Goal: Check status: Check status

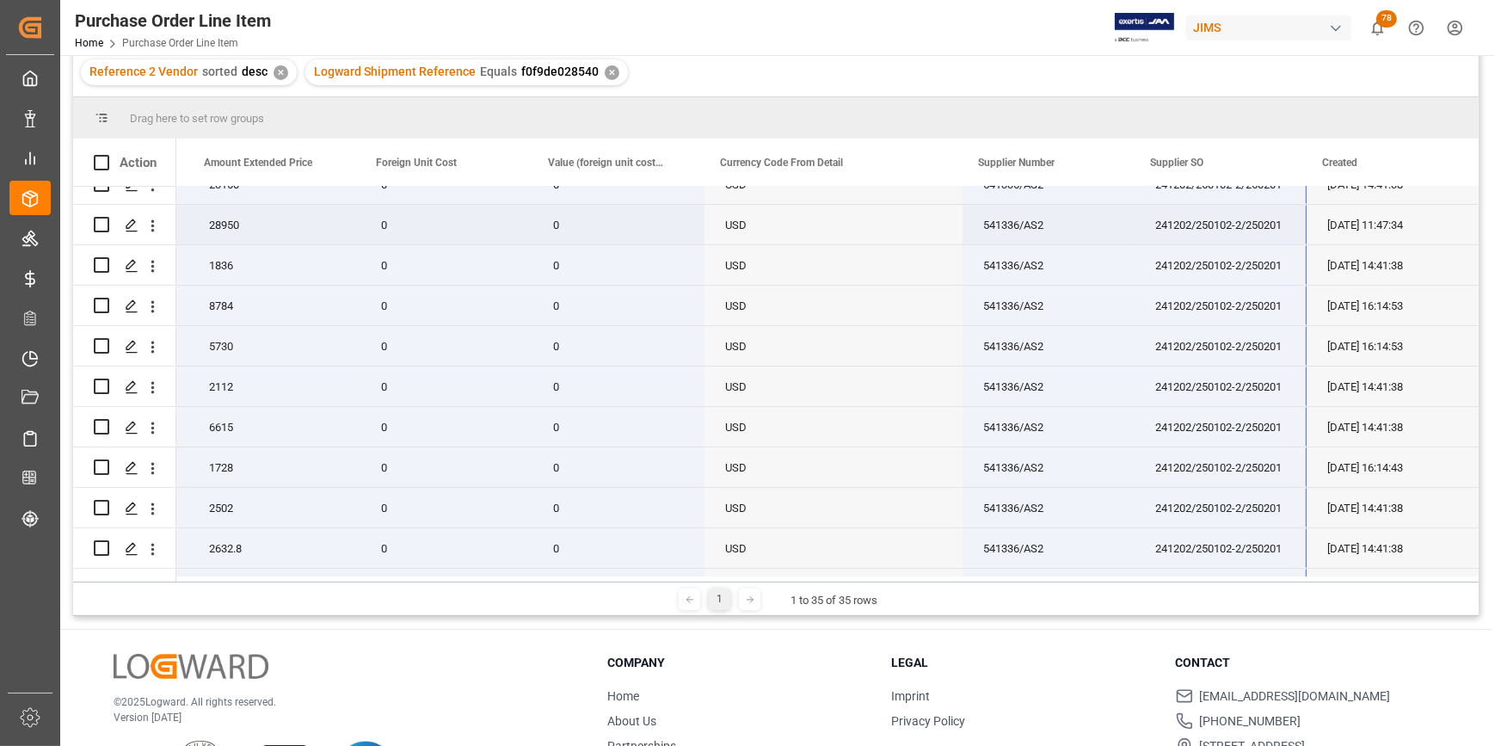
scroll to position [14, 0]
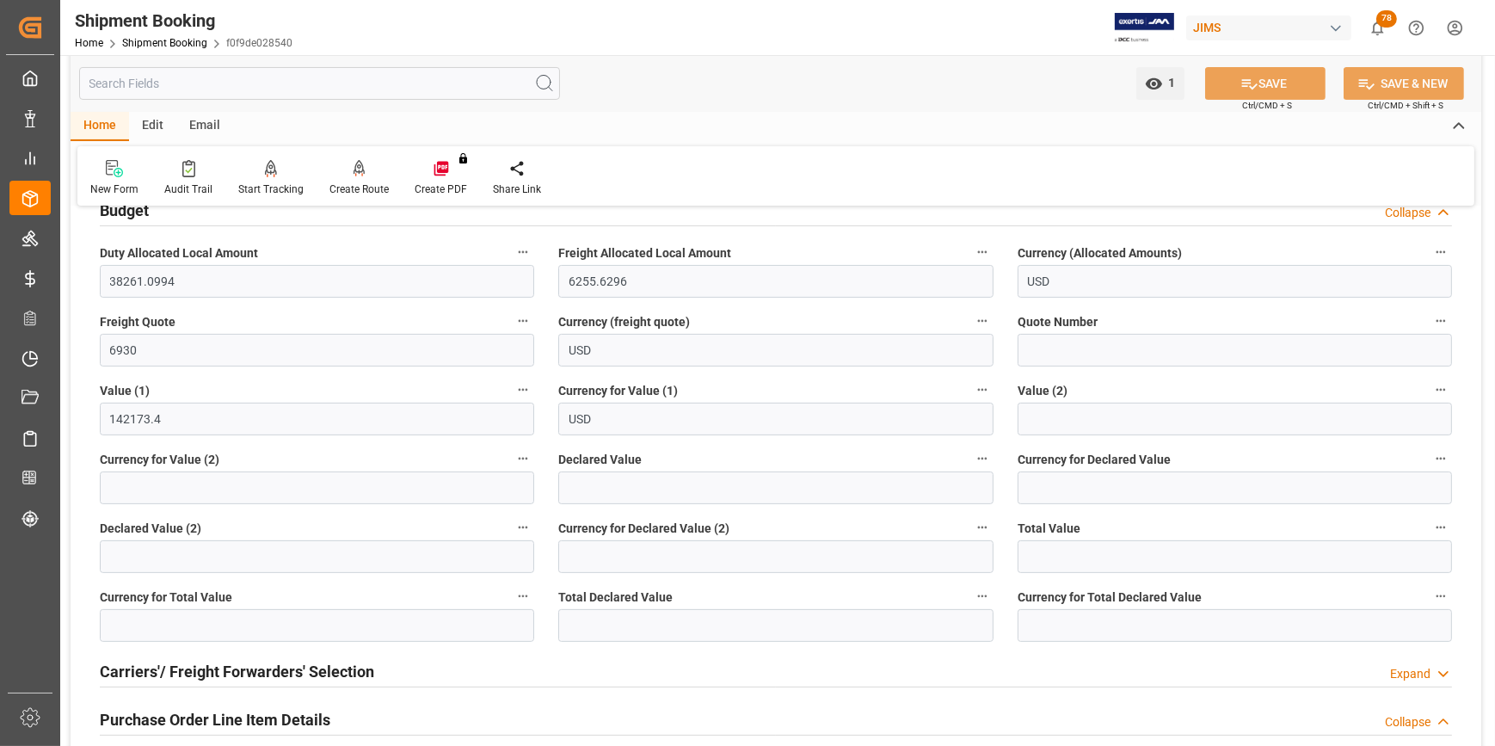
scroll to position [469, 0]
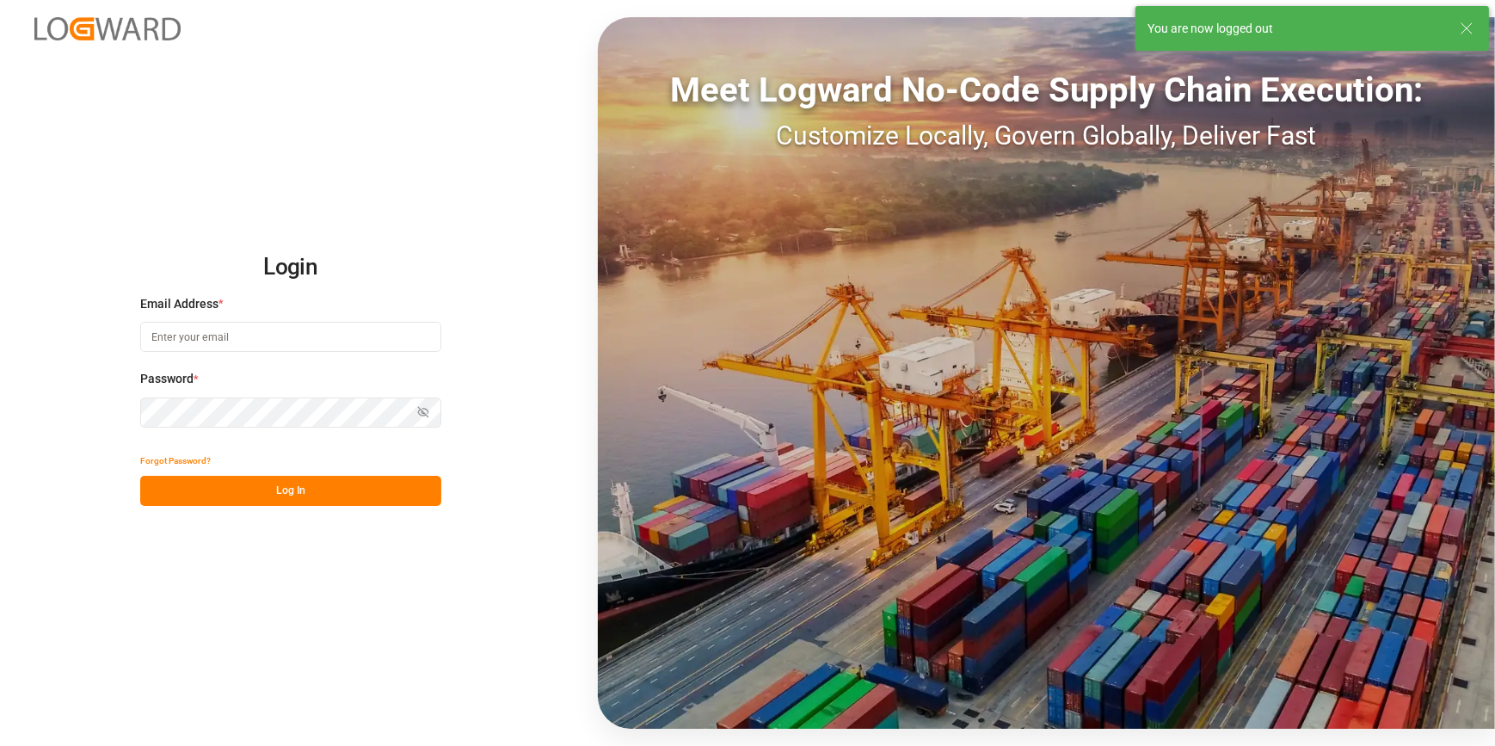
type input "catherine.heng@jamindustries.com"
click at [244, 490] on button "Log In" at bounding box center [290, 491] width 301 height 30
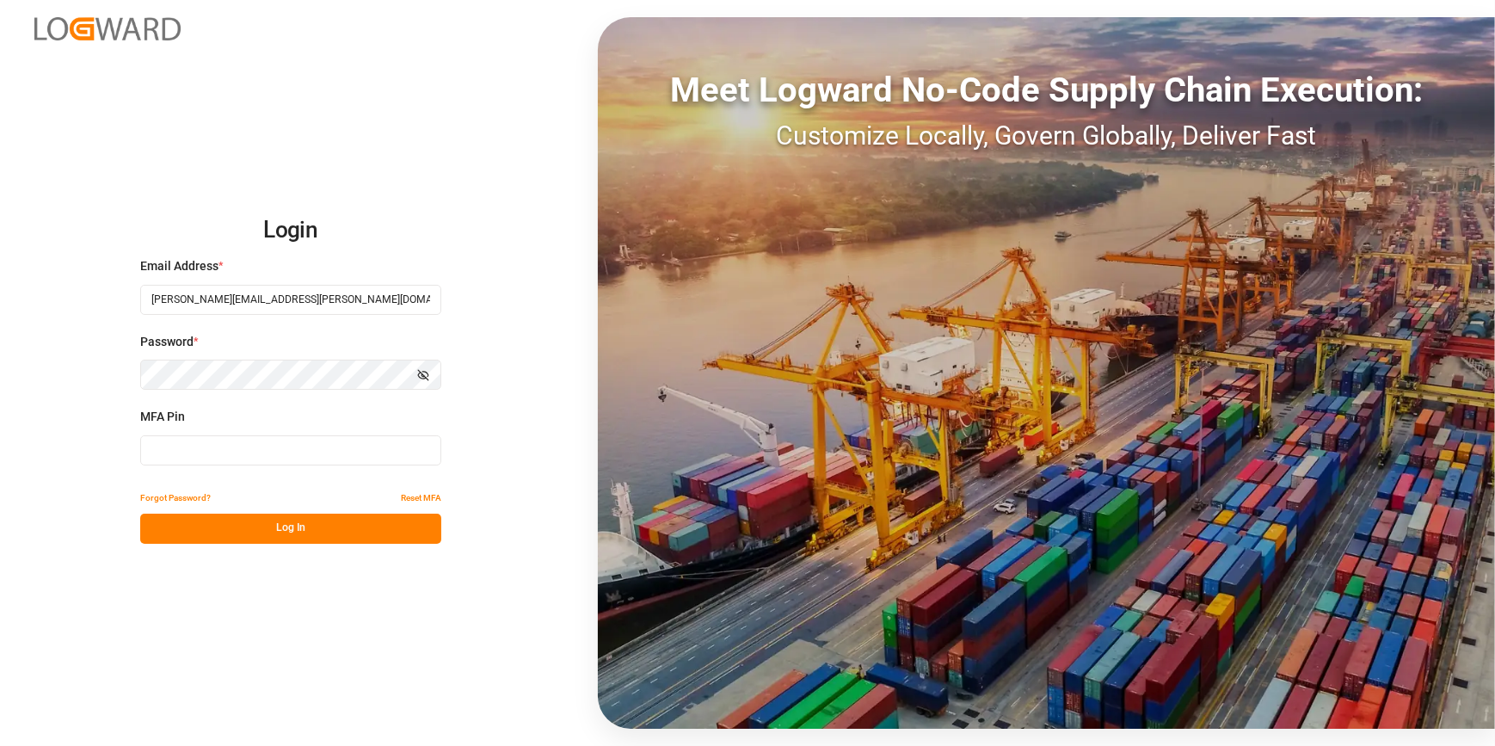
click at [208, 458] on input at bounding box center [290, 450] width 301 height 30
type input "798401"
click at [280, 532] on button "Log In" at bounding box center [290, 528] width 301 height 30
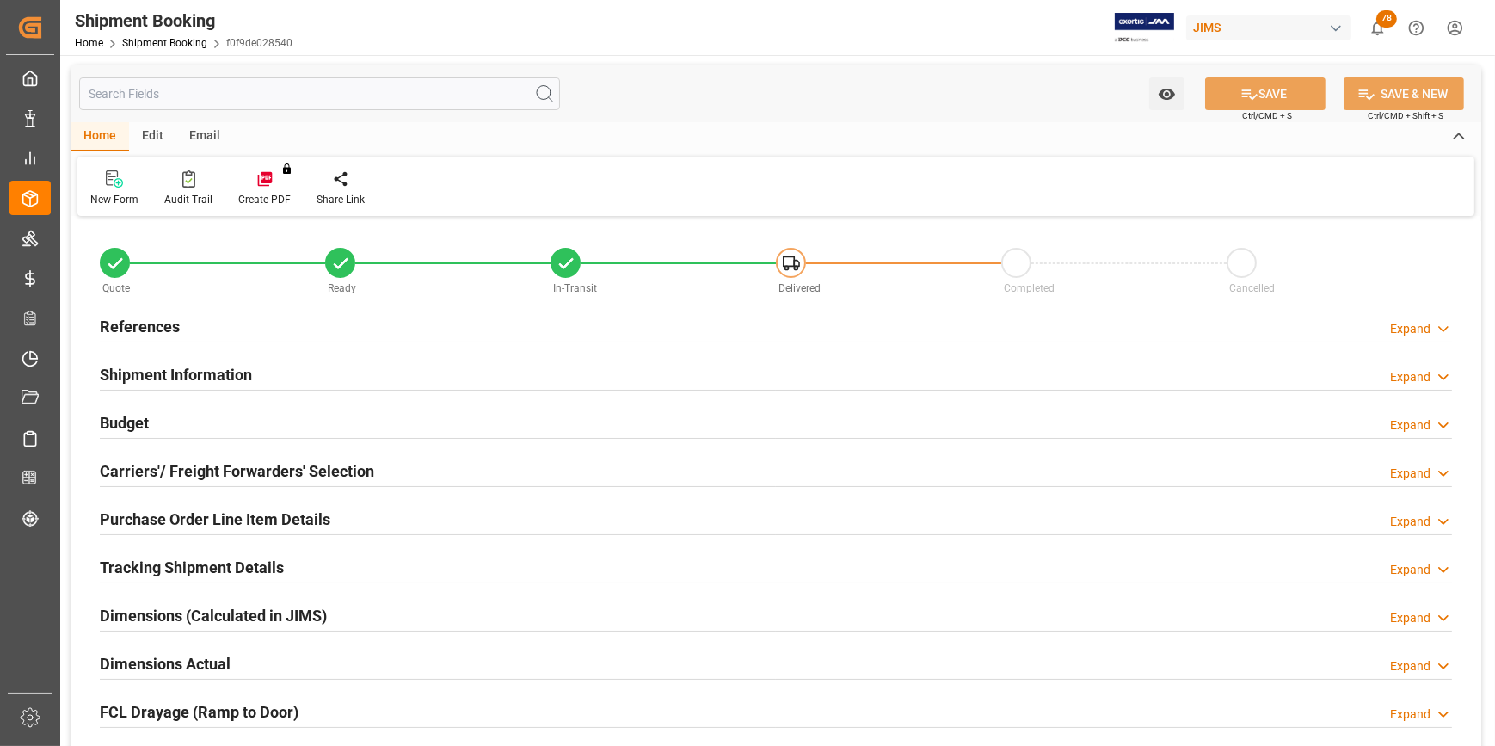
type input "38261.0994"
type input "6255.6296"
type input "6930"
type input "142173.4"
click at [220, 460] on h2 "Carriers'/ Freight Forwarders' Selection" at bounding box center [237, 470] width 274 height 23
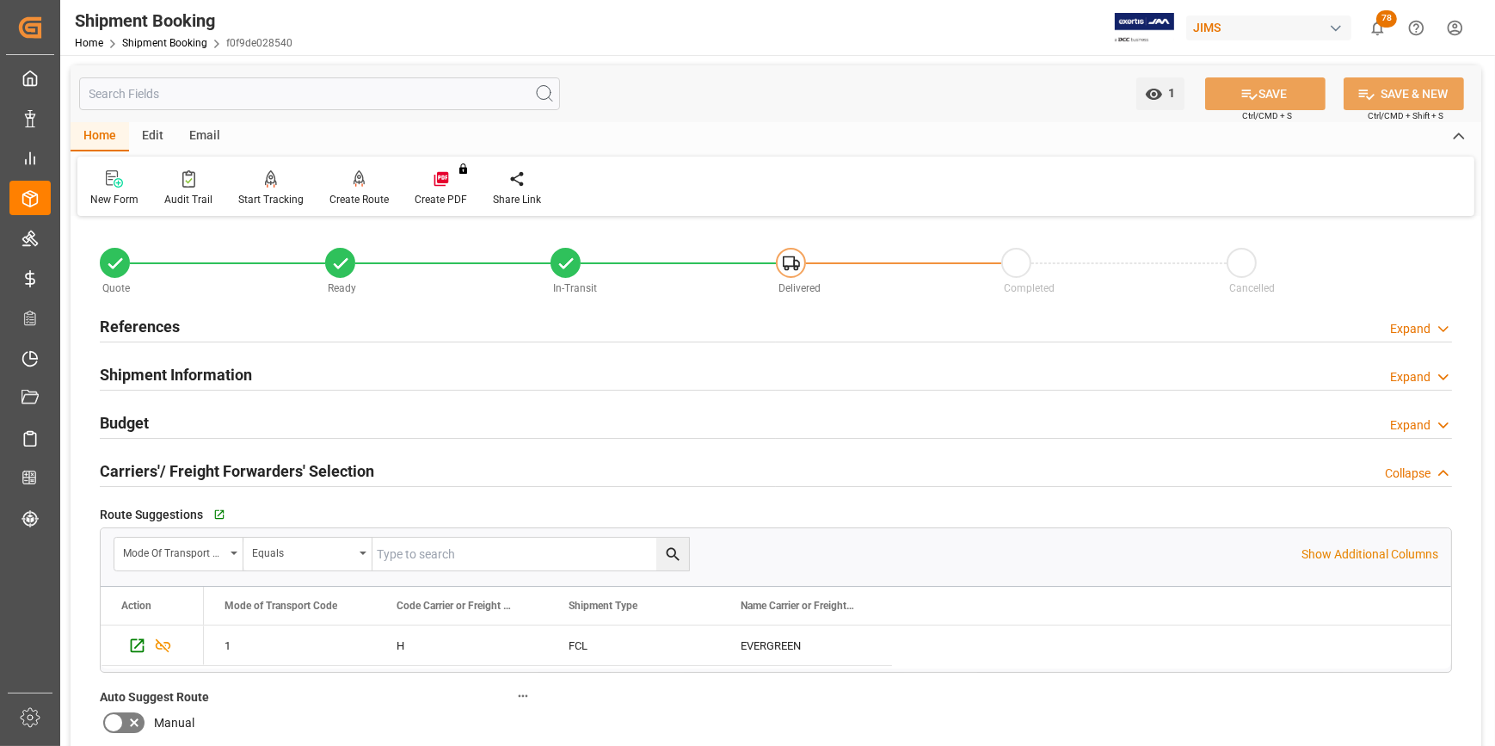
click at [109, 427] on h2 "Budget" at bounding box center [124, 422] width 49 height 23
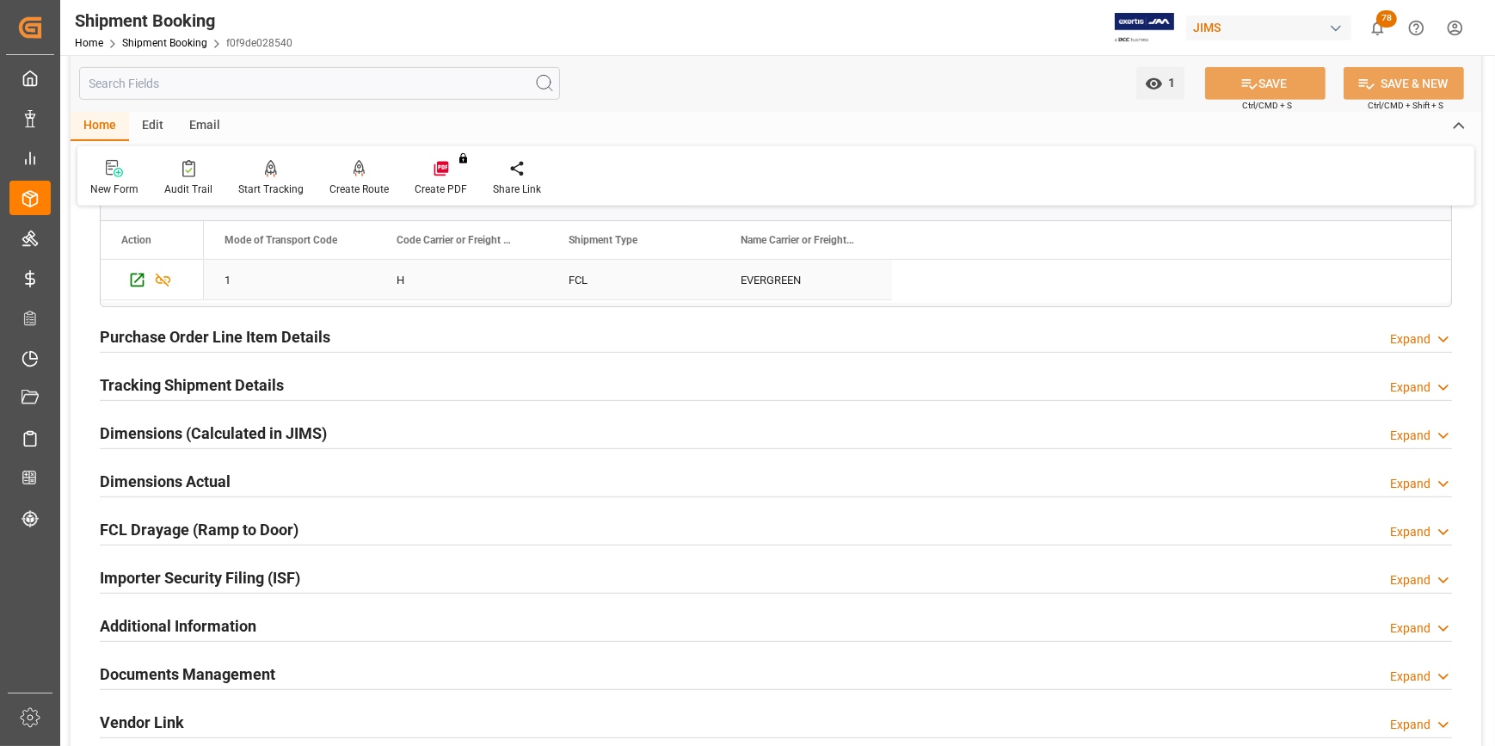
scroll to position [937, 0]
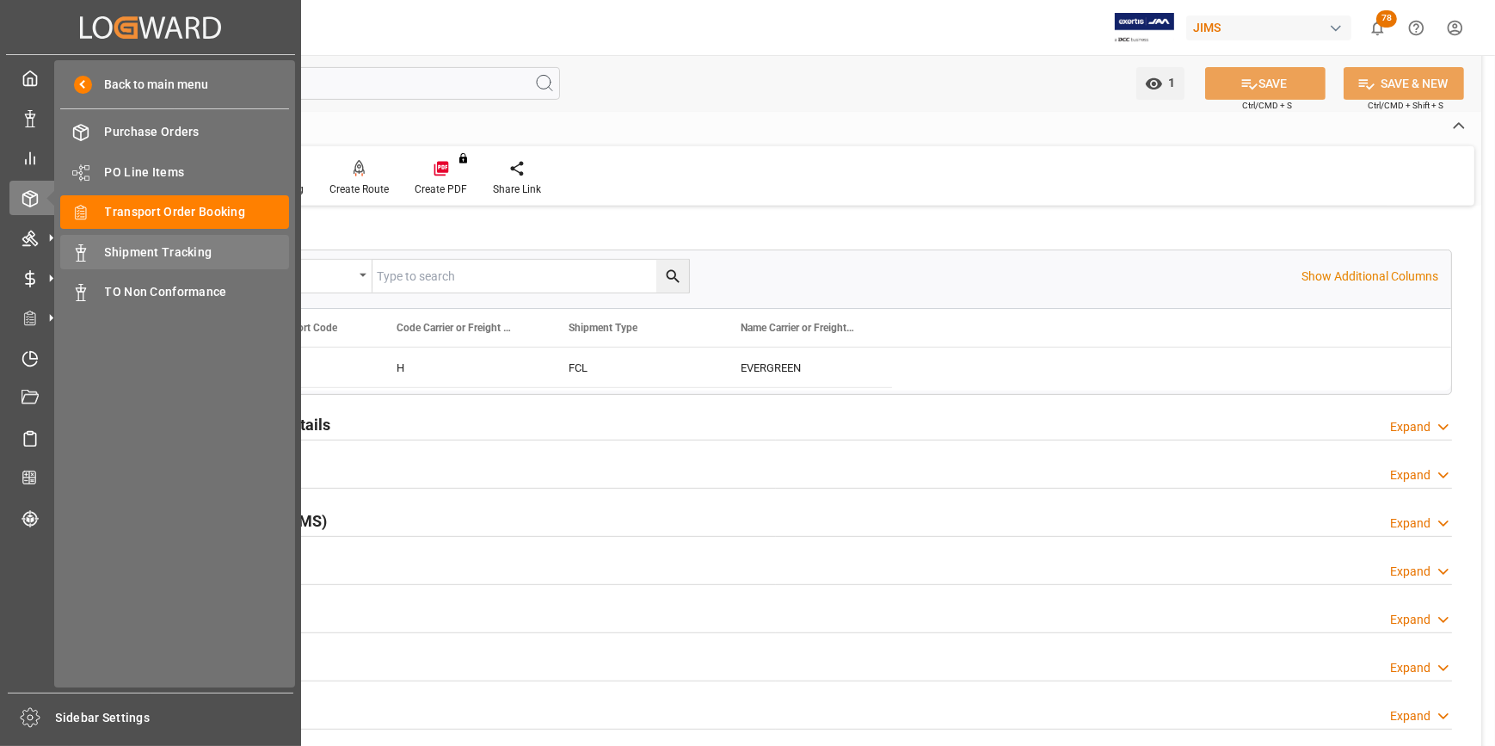
click at [167, 257] on span "Shipment Tracking" at bounding box center [197, 252] width 185 height 18
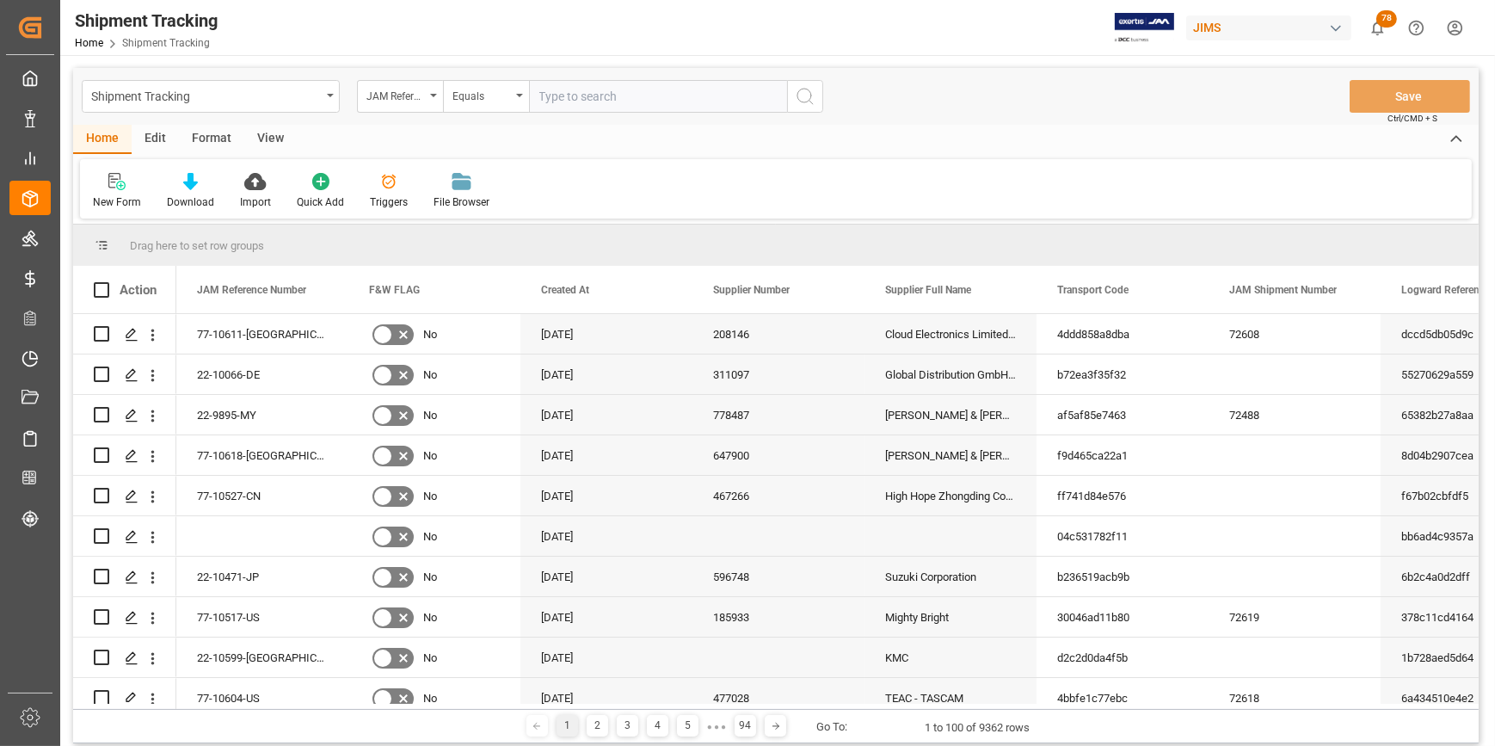
click at [563, 97] on input "text" at bounding box center [658, 96] width 258 height 33
type input "22-10171-KR"
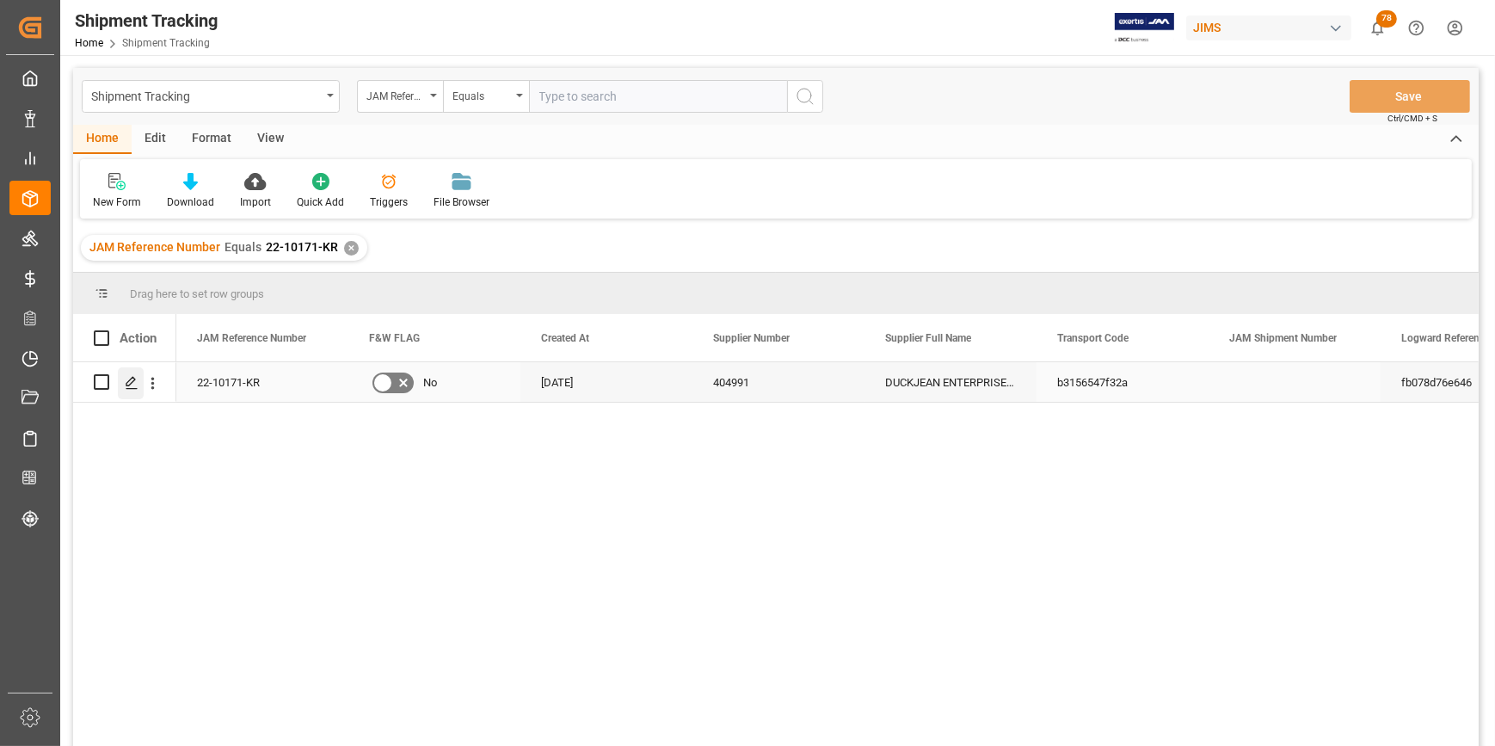
click at [128, 382] on polygon "Press SPACE to select this row." at bounding box center [130, 381] width 9 height 9
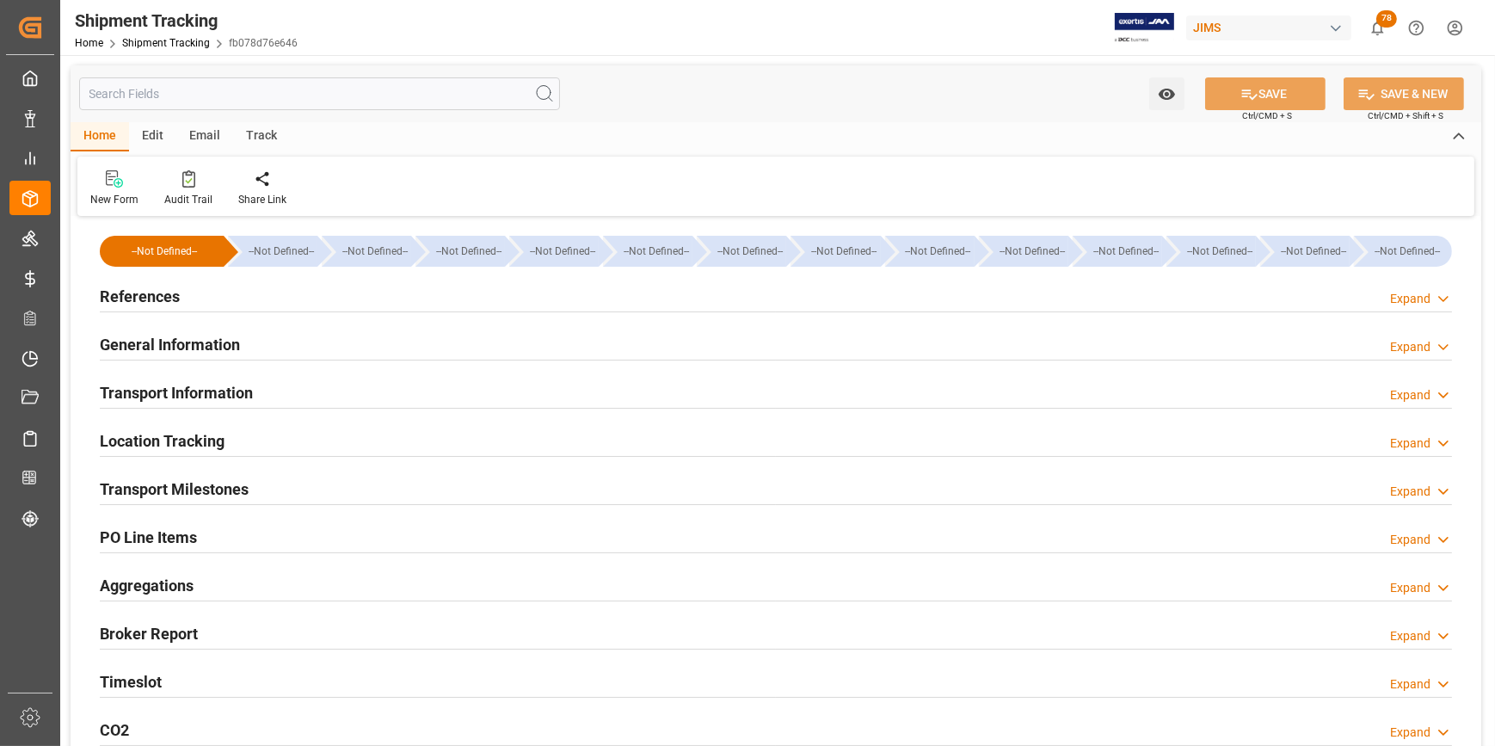
type input "[DATE]"
click at [158, 286] on h2 "References" at bounding box center [140, 296] width 80 height 23
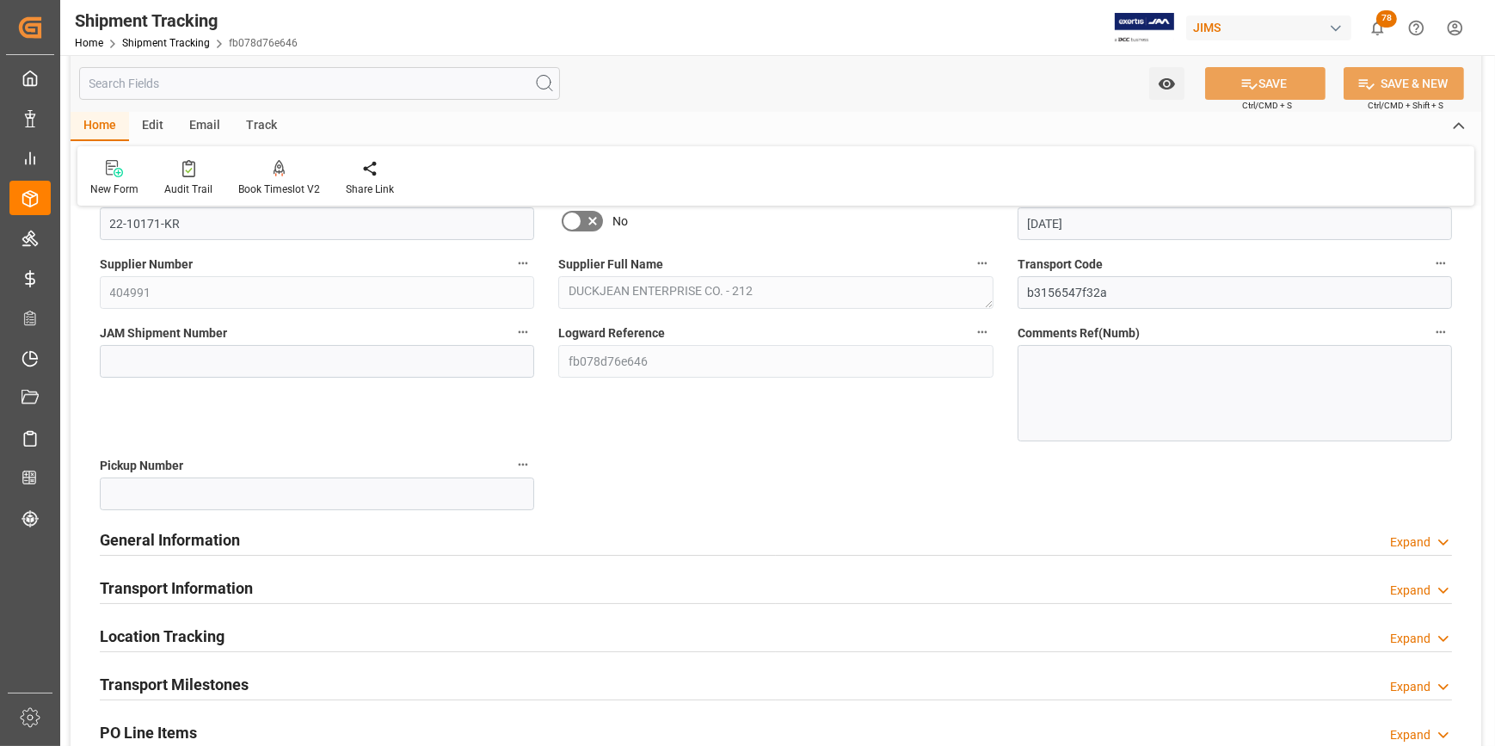
scroll to position [156, 0]
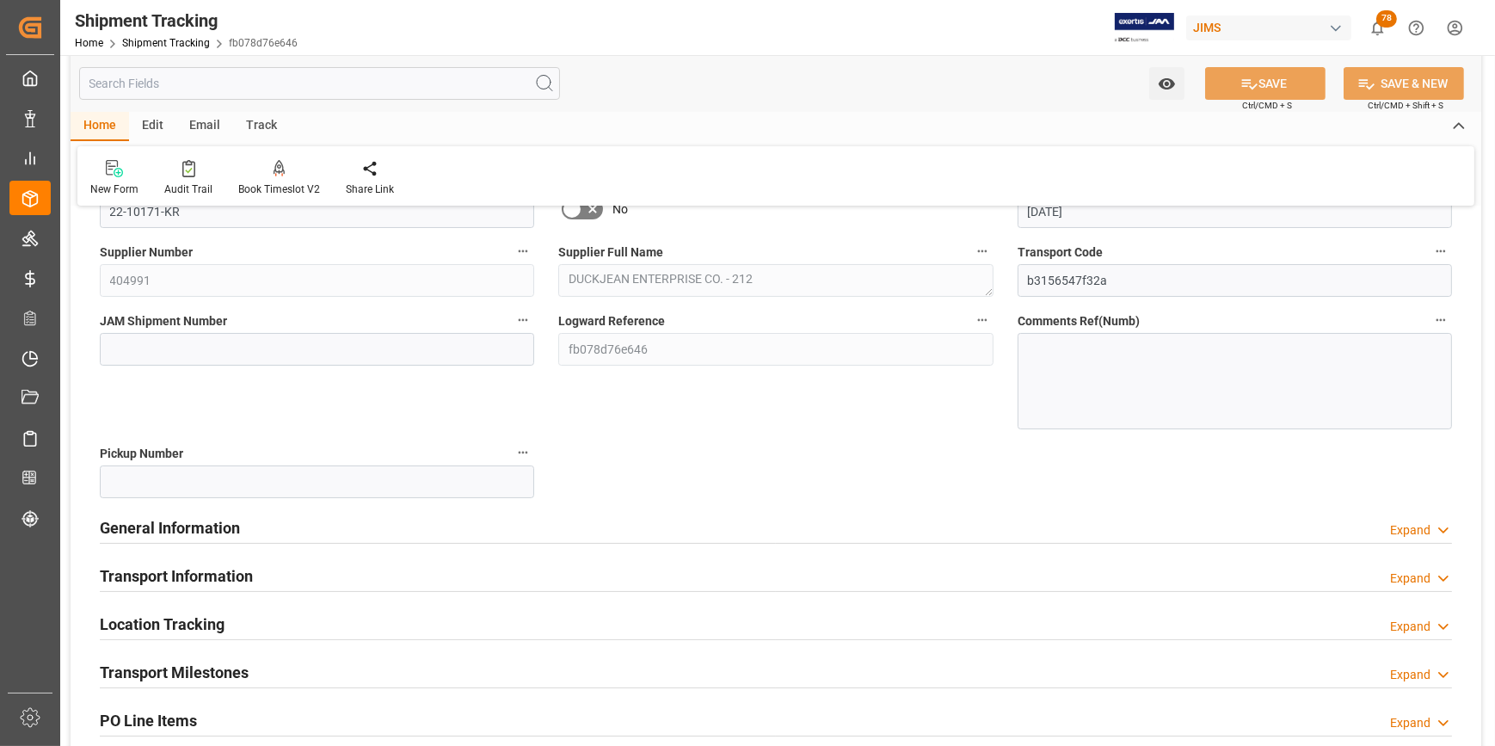
click at [147, 527] on h2 "General Information" at bounding box center [170, 527] width 140 height 23
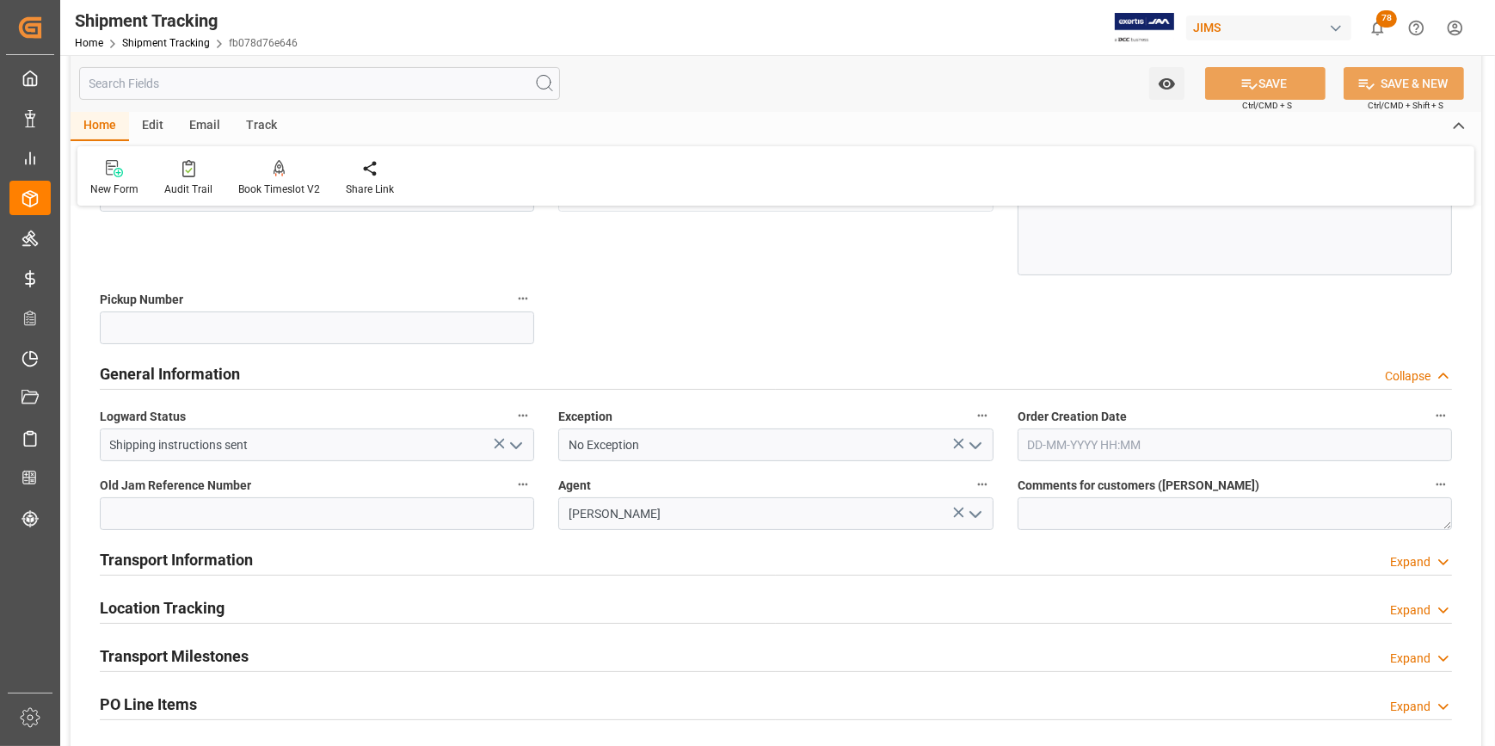
scroll to position [312, 0]
click at [161, 559] on h2 "Transport Information" at bounding box center [176, 556] width 153 height 23
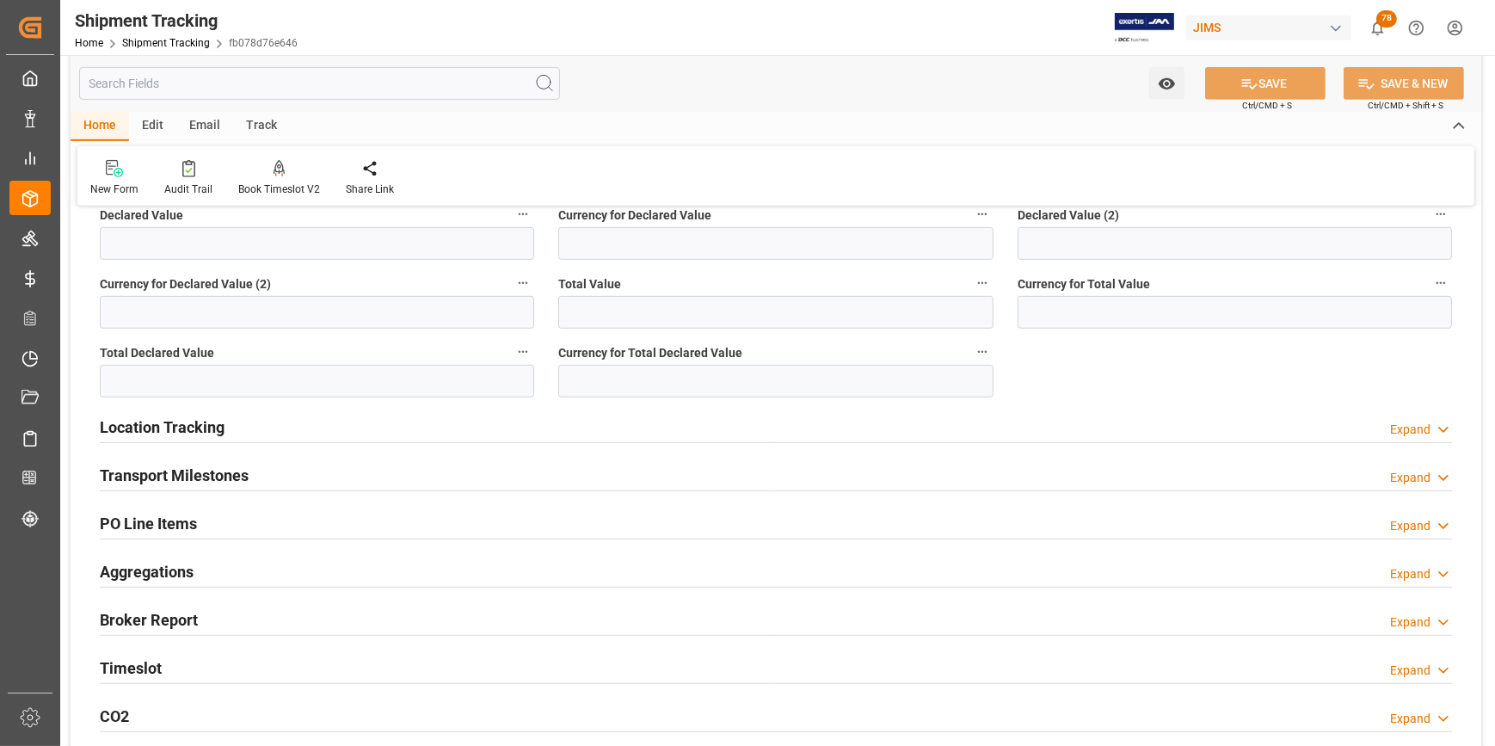
scroll to position [1251, 0]
click at [197, 472] on h2 "Transport Milestones" at bounding box center [174, 471] width 149 height 23
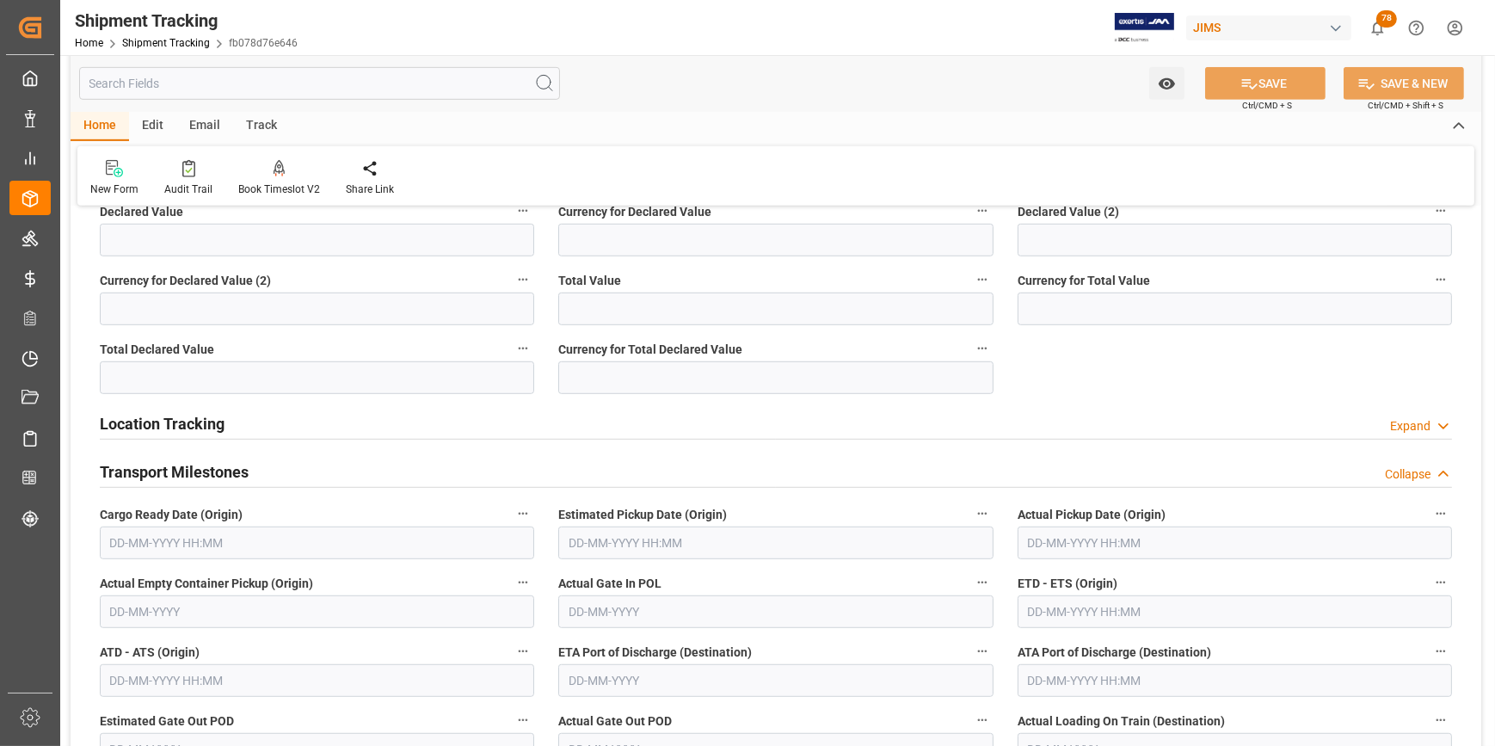
click at [120, 547] on input "text" at bounding box center [317, 542] width 434 height 33
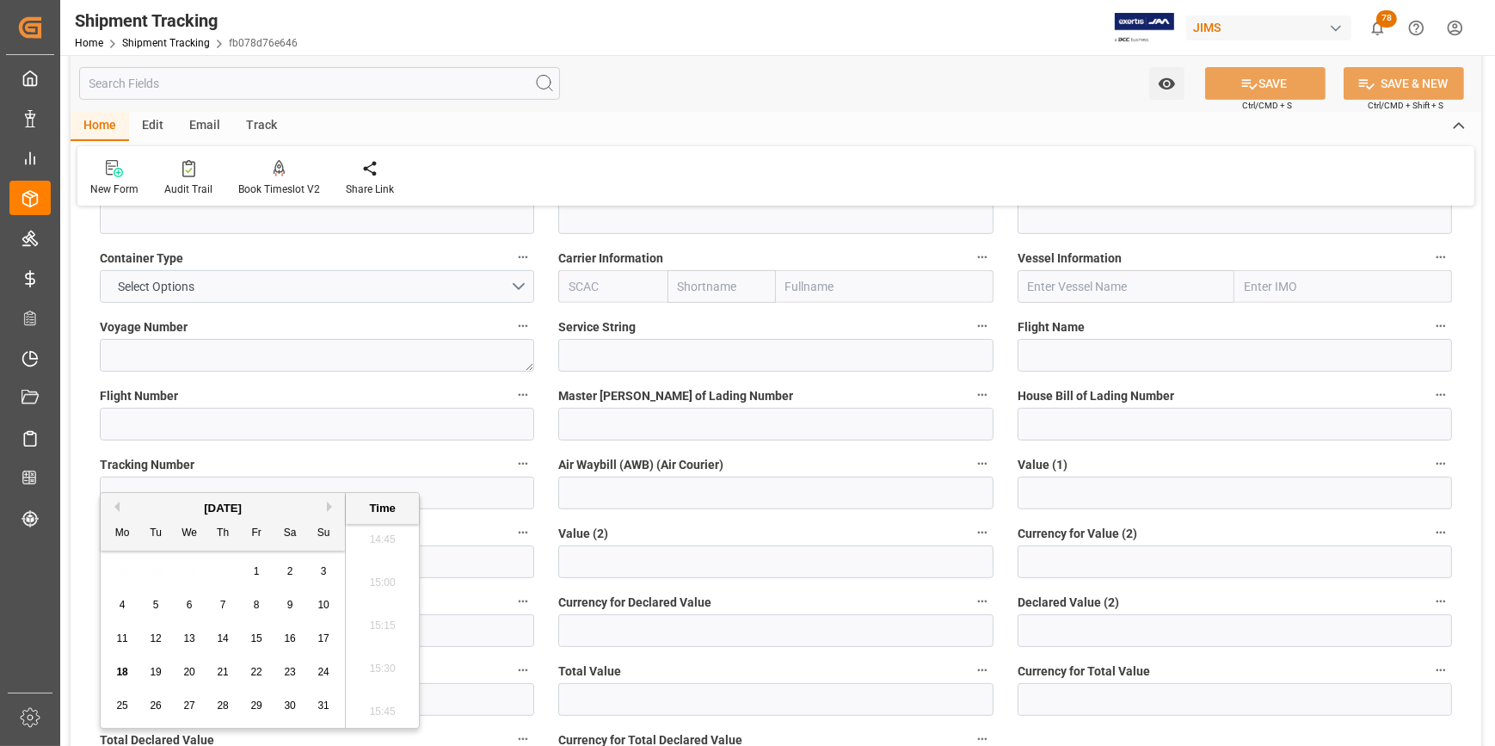
scroll to position [782, 0]
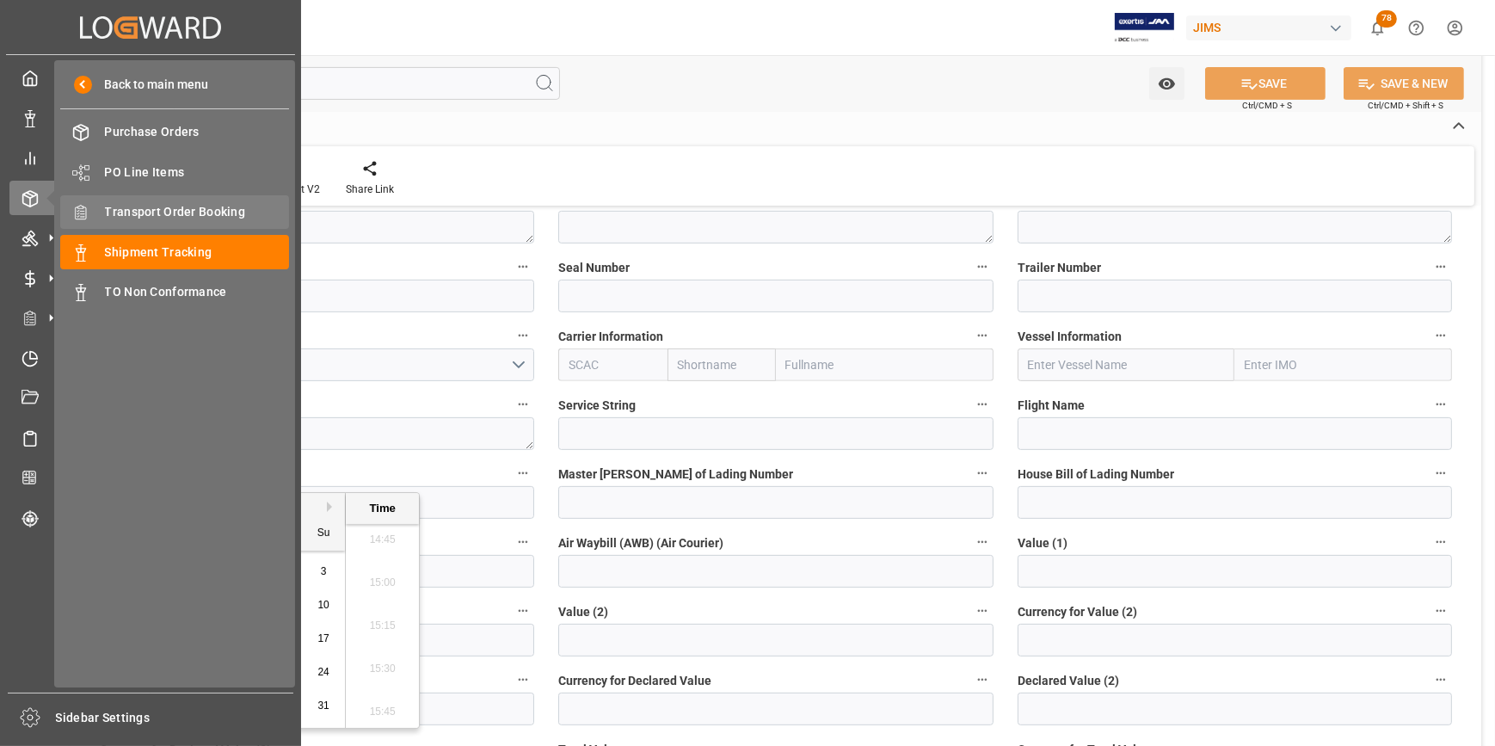
click at [157, 214] on span "Transport Order Booking" at bounding box center [197, 212] width 185 height 18
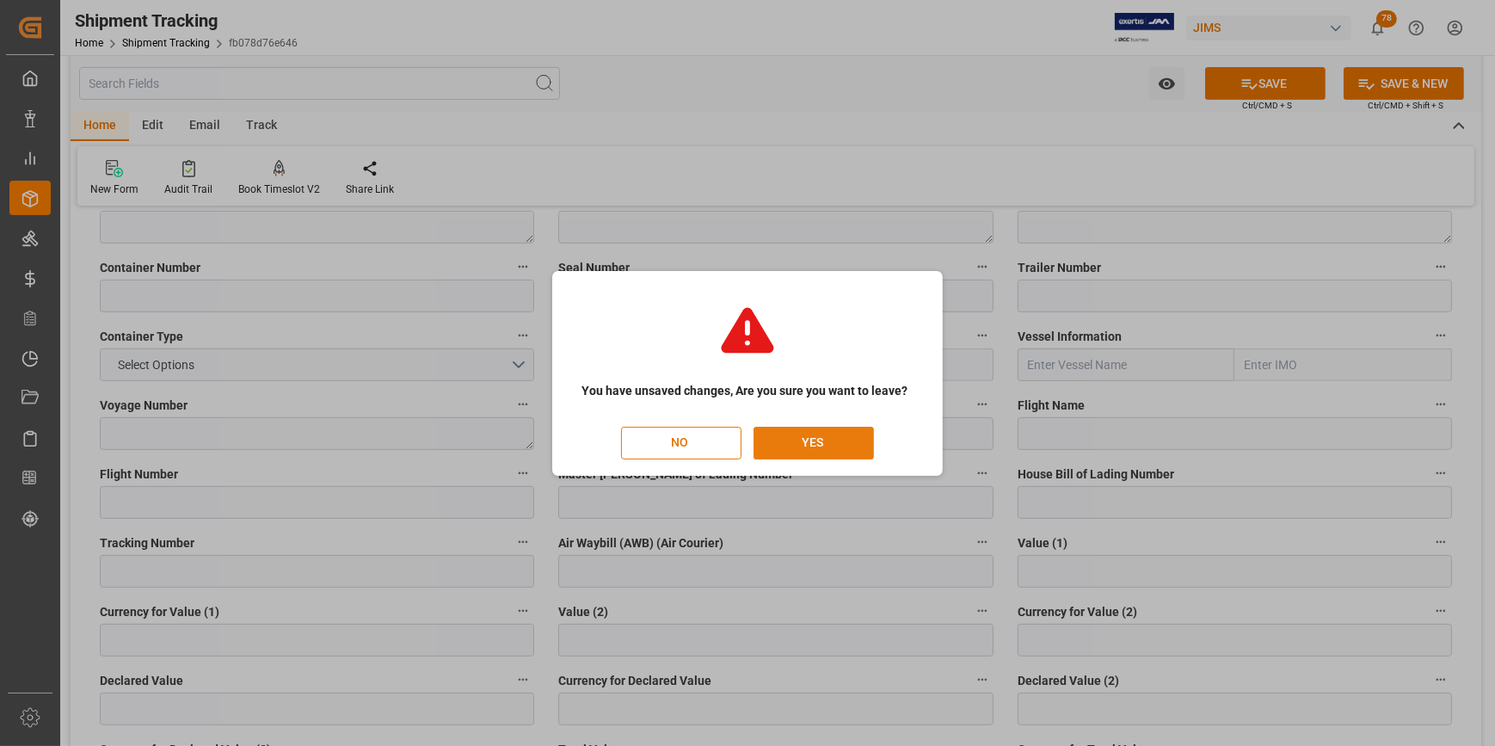
click at [808, 448] on button "YES" at bounding box center [813, 443] width 120 height 33
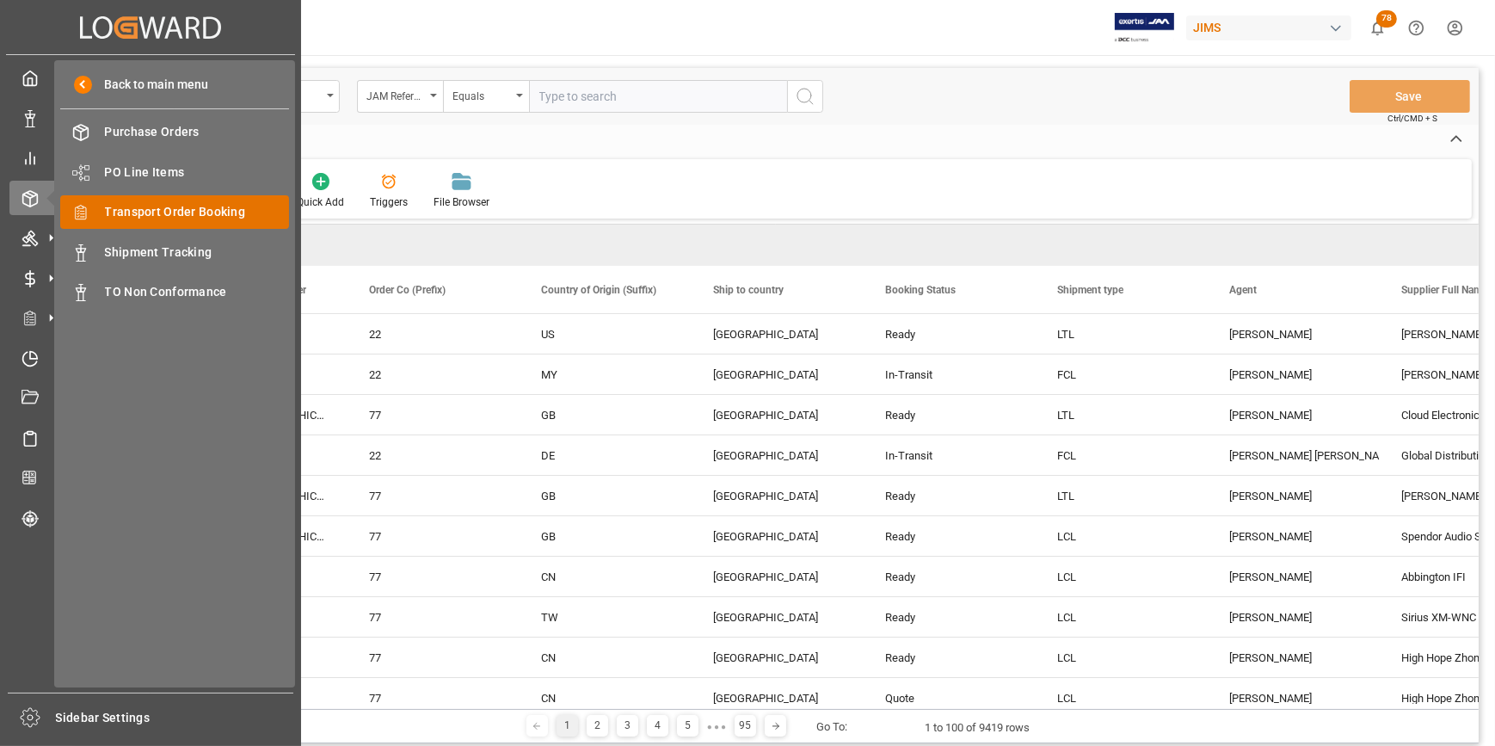
click at [191, 218] on span "Transport Order Booking" at bounding box center [197, 212] width 185 height 18
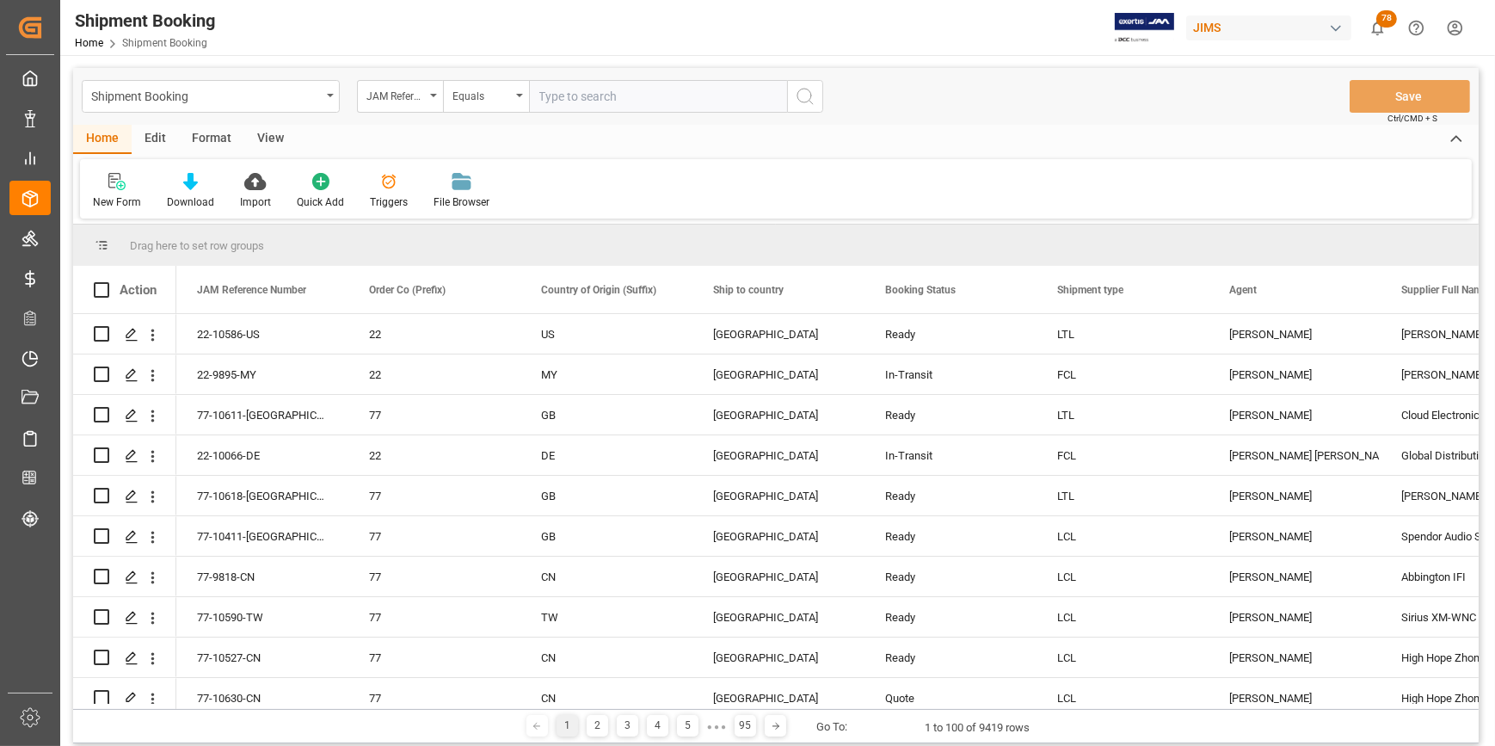
click at [577, 103] on input "text" at bounding box center [658, 96] width 258 height 33
paste input "22-10171-KR"
type input "22-10171-KR"
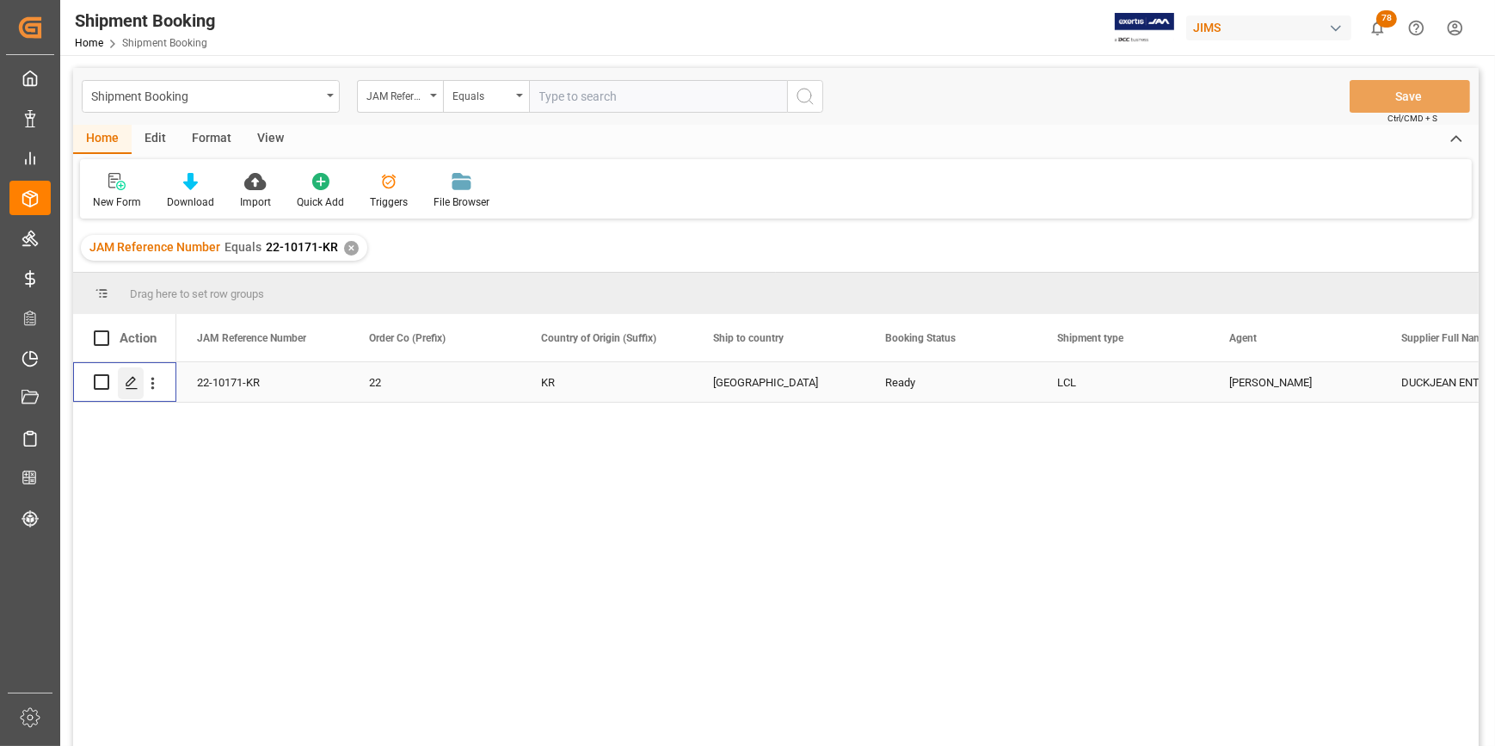
click at [129, 380] on polygon "Press SPACE to select this row." at bounding box center [130, 381] width 9 height 9
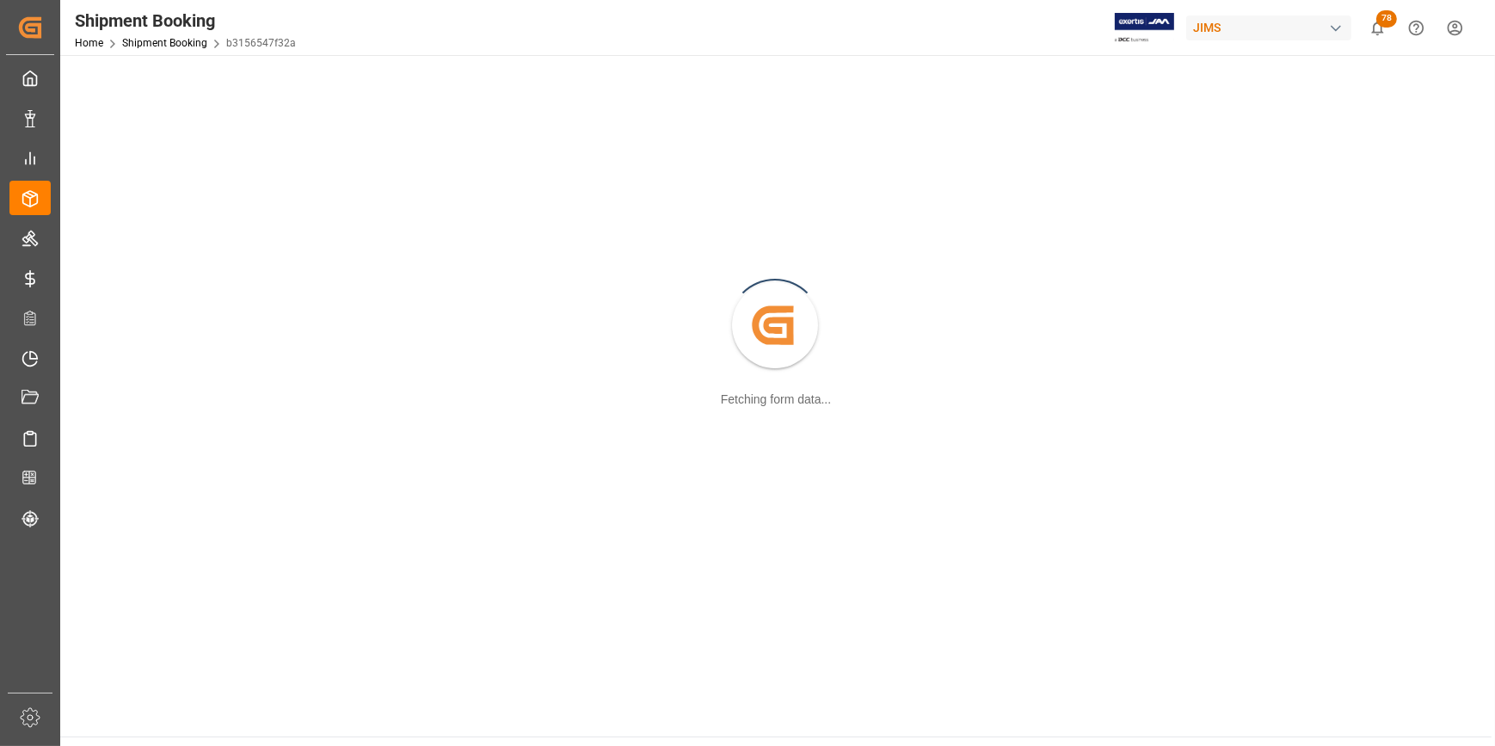
click at [129, 380] on div "Created by potrace 1.15, written by Peter Selinger 2001-2017 Fetching form data…" at bounding box center [776, 326] width 1411 height 522
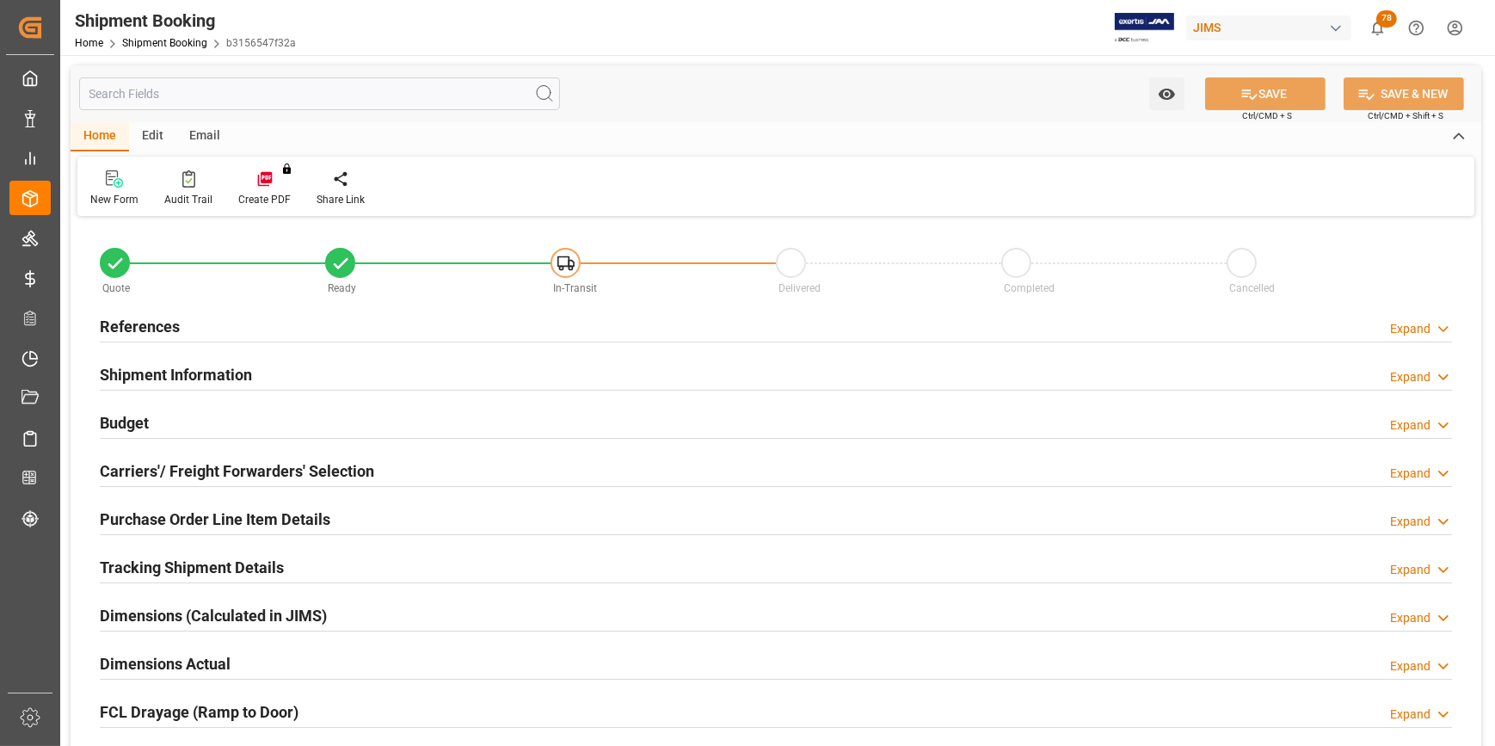
type input "22-10171-KR"
type input "22"
type input "KR"
type input "United States"
type input "Ready"
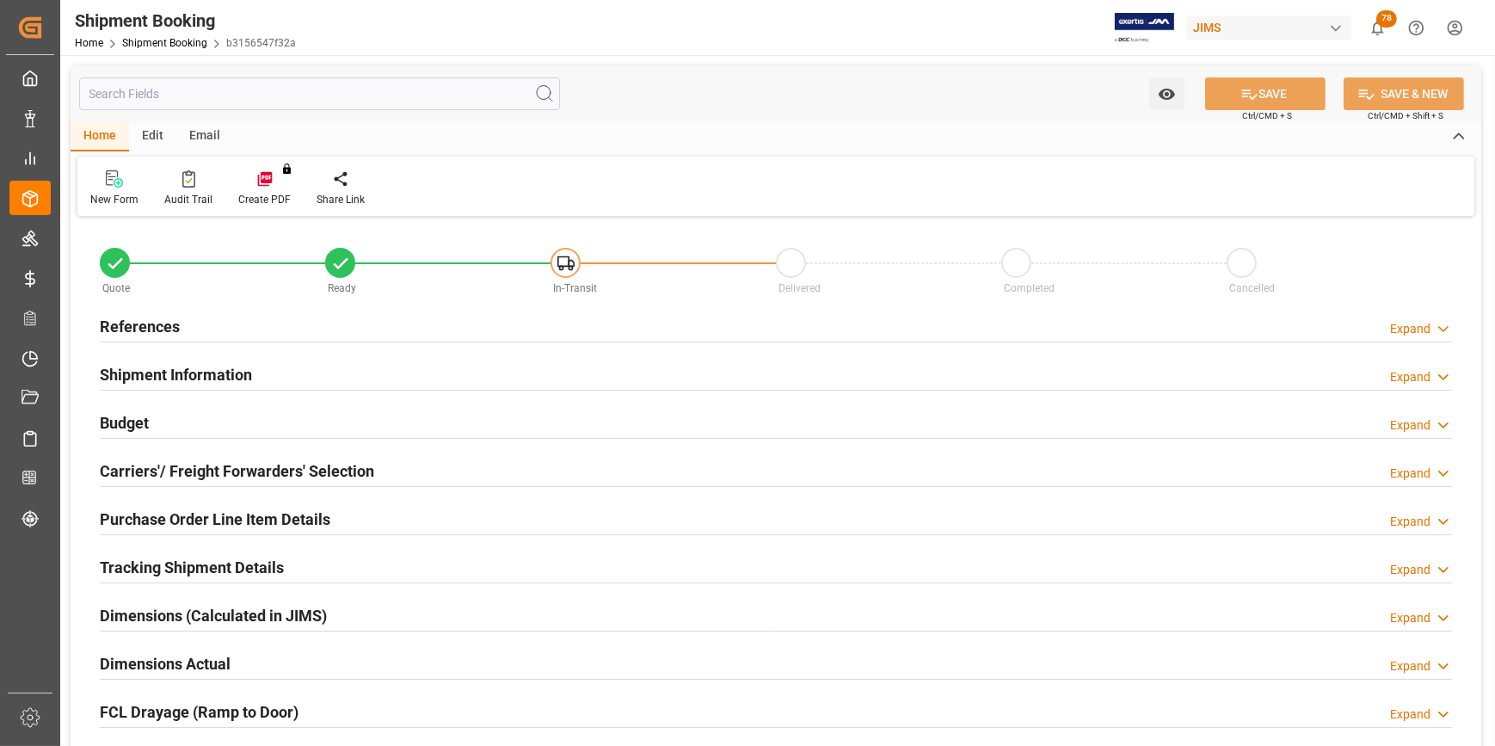
type input "LCL"
type input "[PERSON_NAME]"
type textarea "DUCKJEAN ENTERPRISE CO. - 212"
type input "404991"
type input "0"
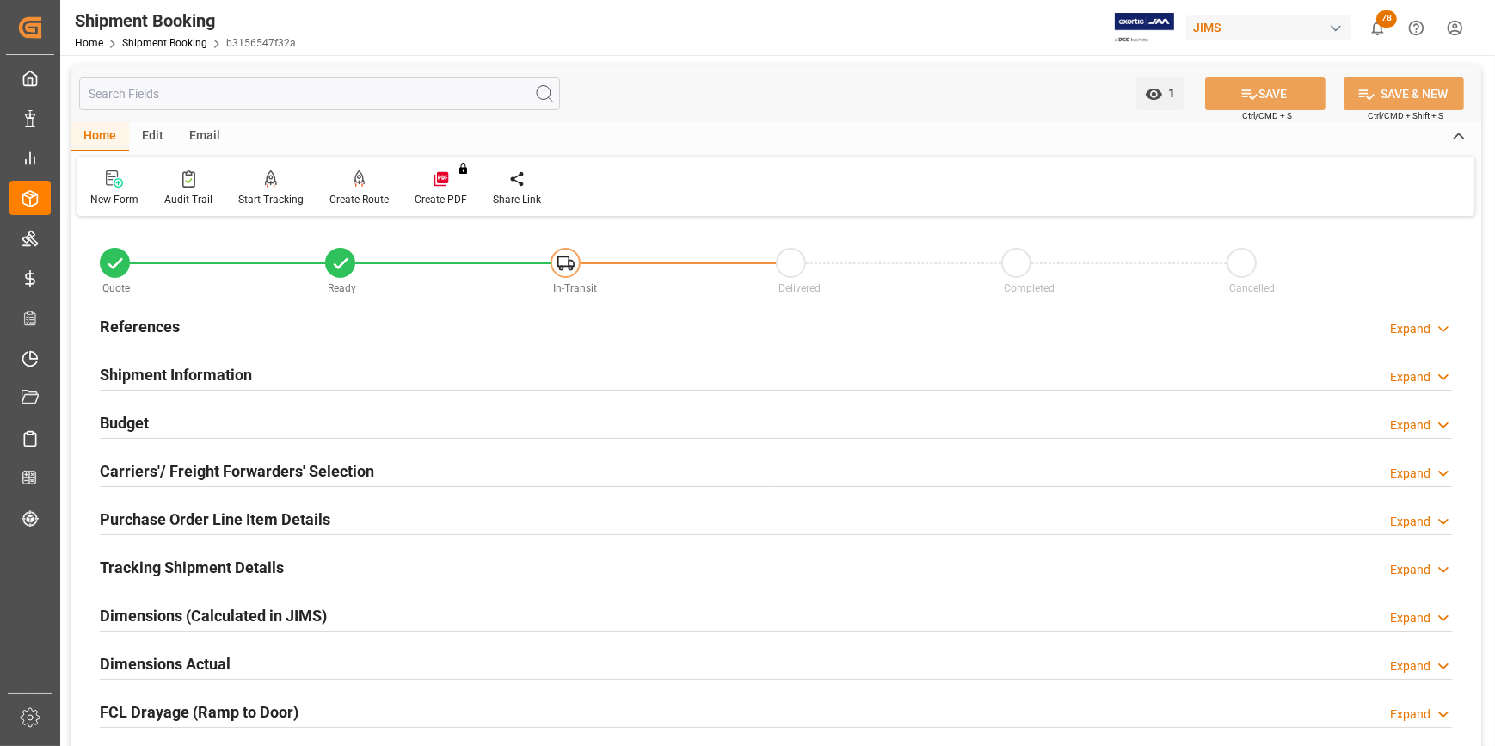
type input "05-08-2025"
click at [138, 322] on h2 "References" at bounding box center [140, 326] width 80 height 23
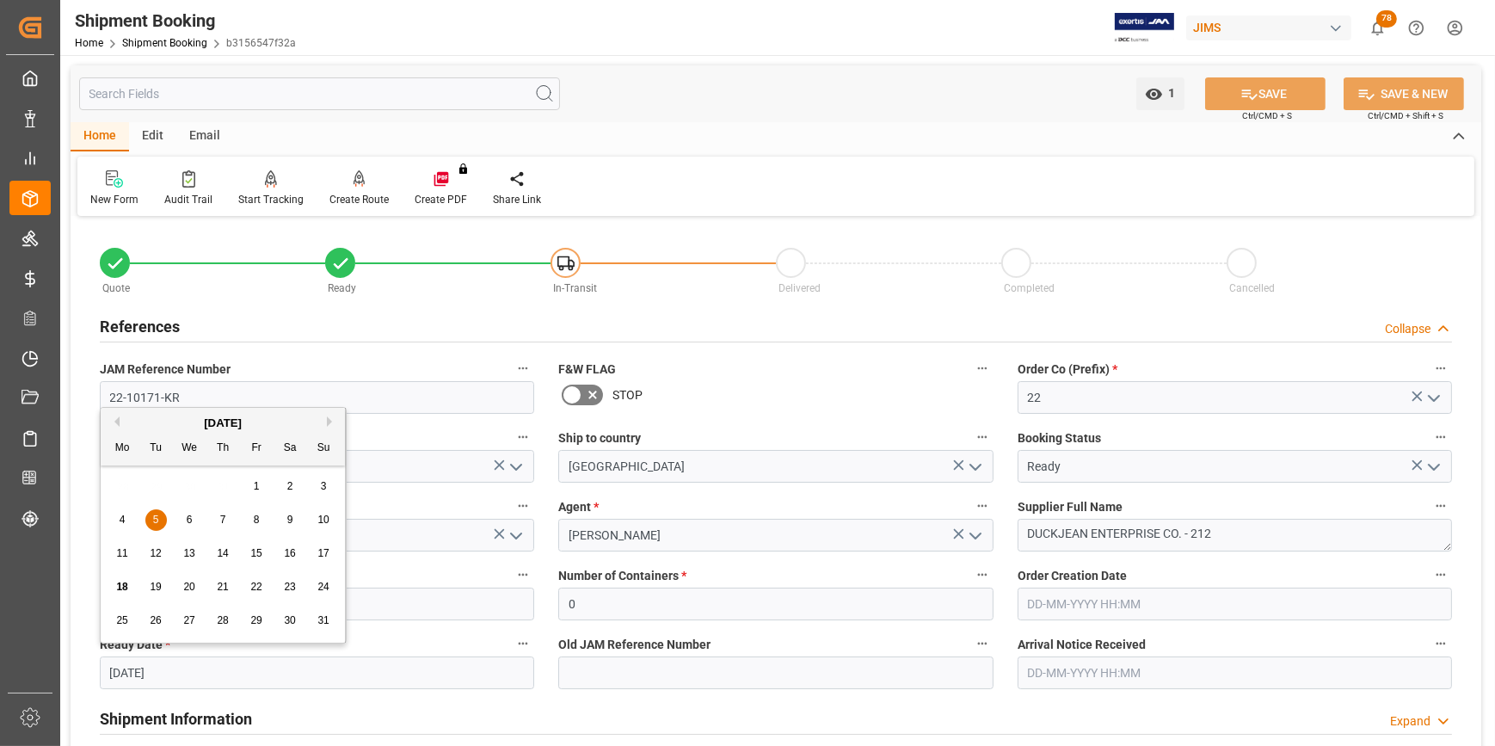
drag, startPoint x: 173, startPoint y: 677, endPoint x: 86, endPoint y: 671, distance: 87.1
click at [86, 671] on div "Quote Ready In-Transit Delivered Completed Cancelled References Collapse JAM Re…" at bounding box center [776, 755] width 1411 height 1069
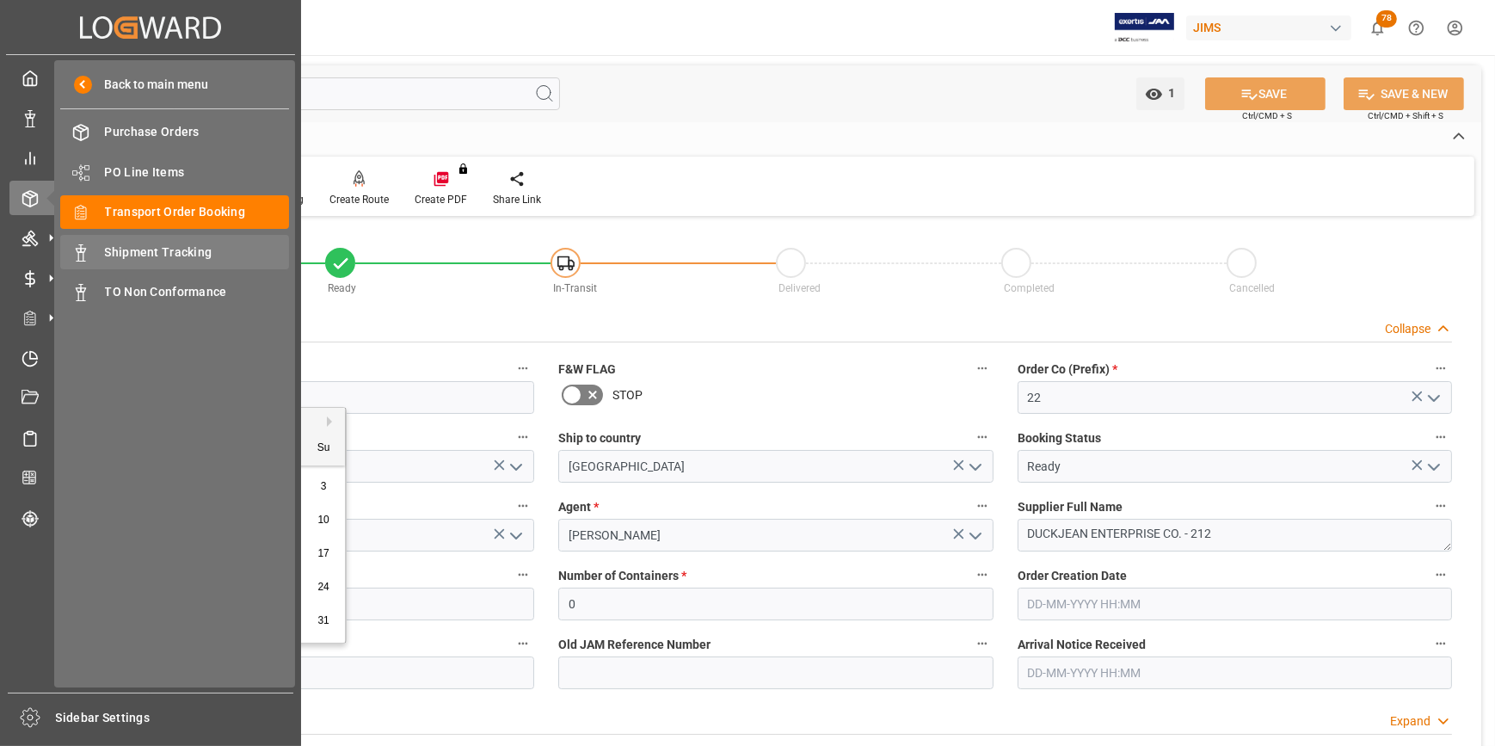
click at [130, 258] on span "Shipment Tracking" at bounding box center [197, 252] width 185 height 18
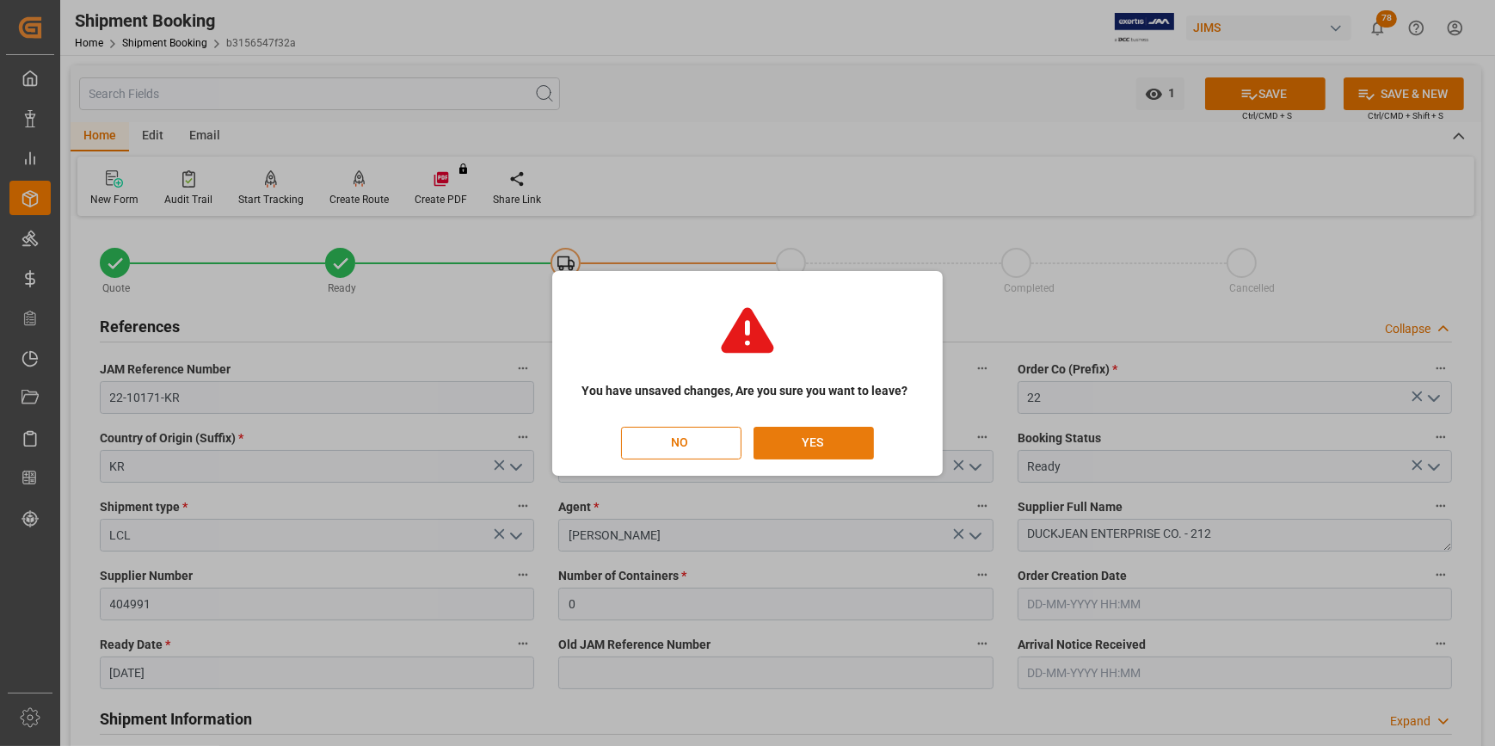
click at [797, 437] on button "YES" at bounding box center [813, 443] width 120 height 33
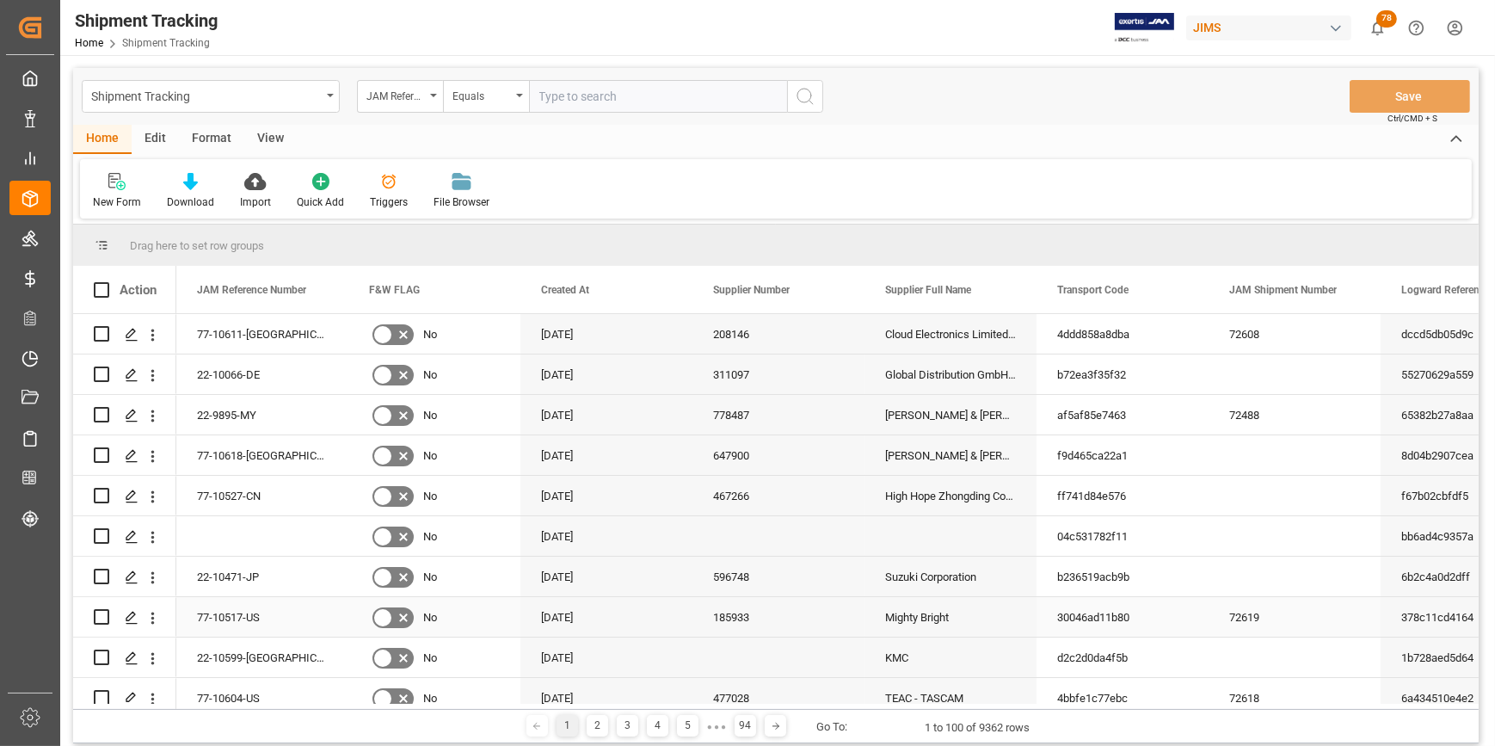
drag, startPoint x: 667, startPoint y: 602, endPoint x: 446, endPoint y: 516, distance: 237.2
click at [667, 602] on div "11-08-2025" at bounding box center [606, 617] width 172 height 40
click at [576, 91] on input "text" at bounding box center [658, 96] width 258 height 33
paste input "22-10171-KR"
type input "22-10171-KR"
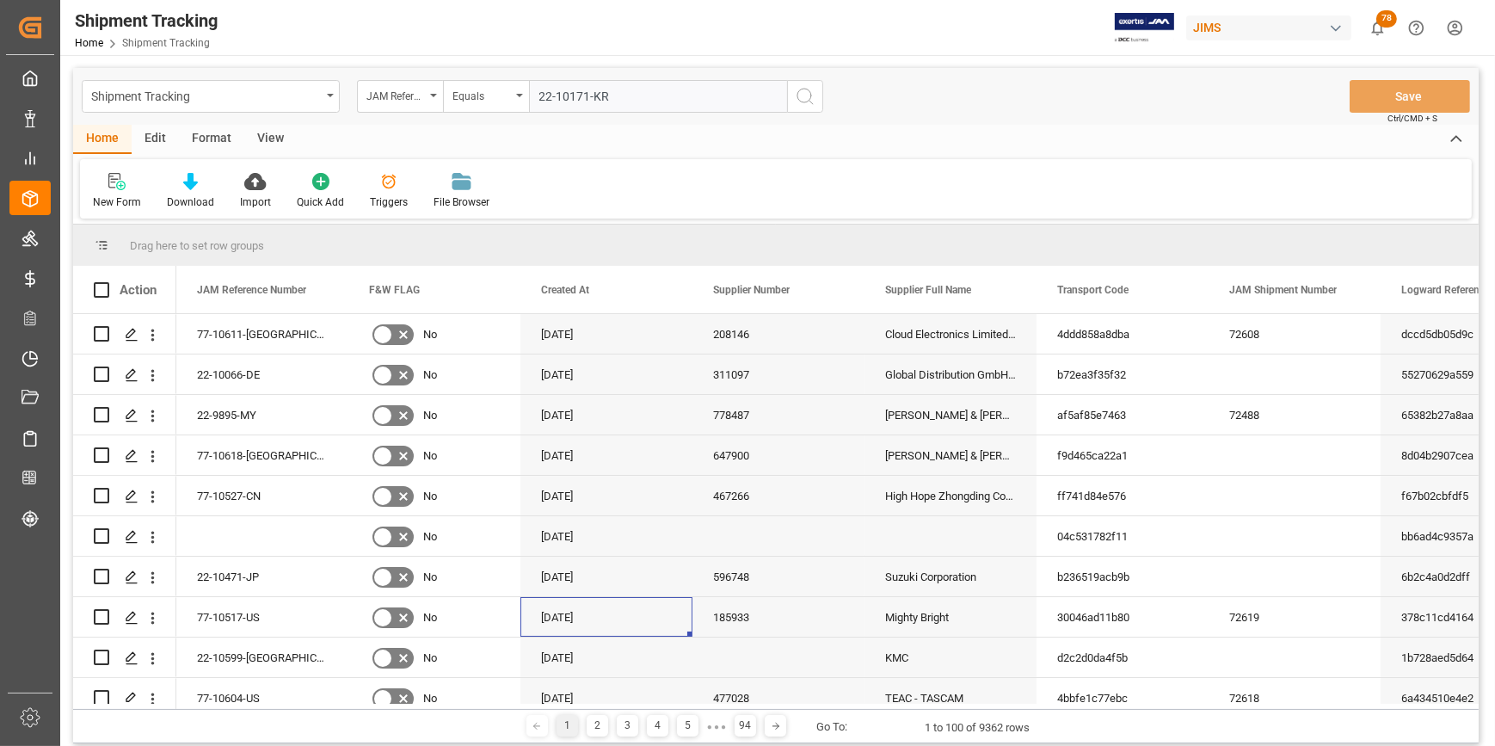
click at [810, 103] on icon "search button" at bounding box center [805, 96] width 21 height 21
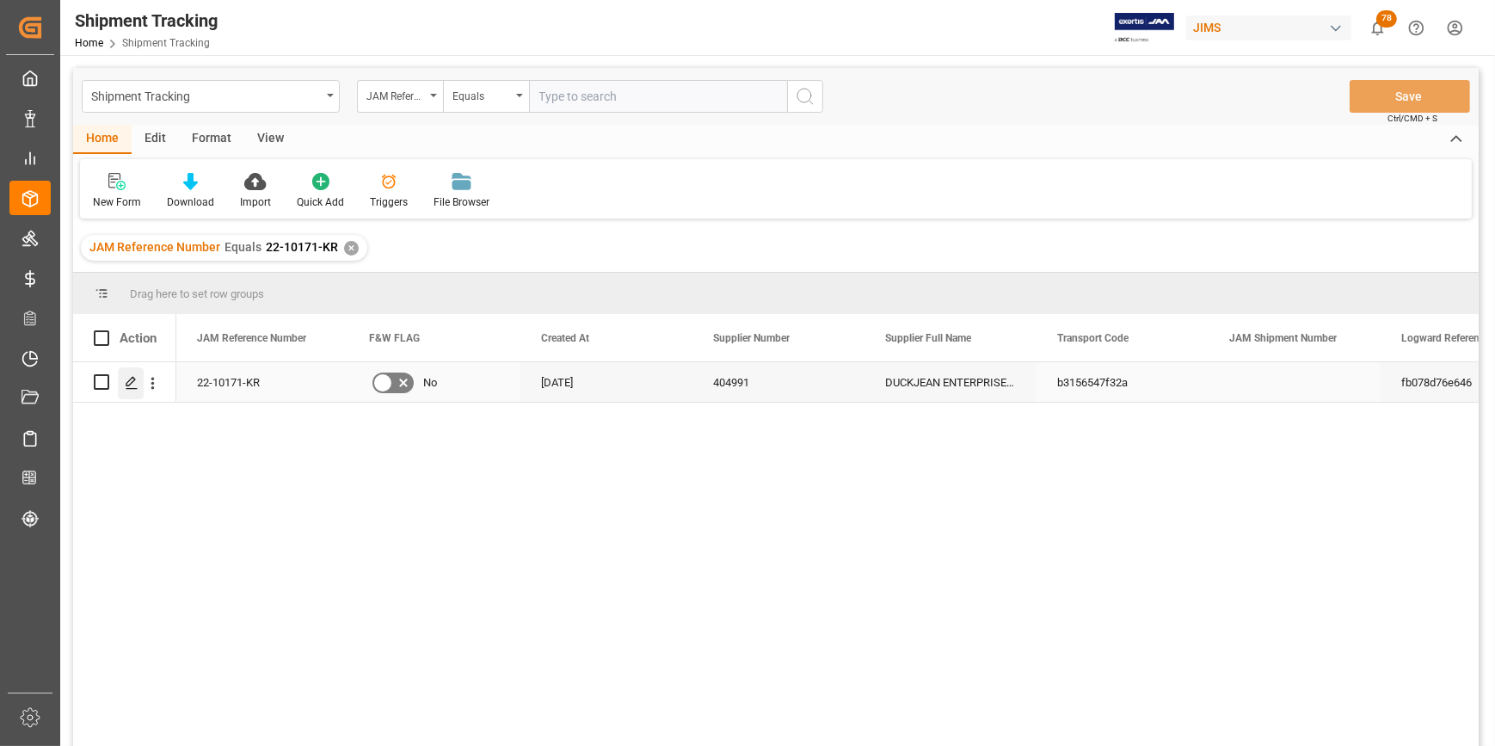
click at [130, 391] on div "Press SPACE to select this row." at bounding box center [131, 383] width 26 height 32
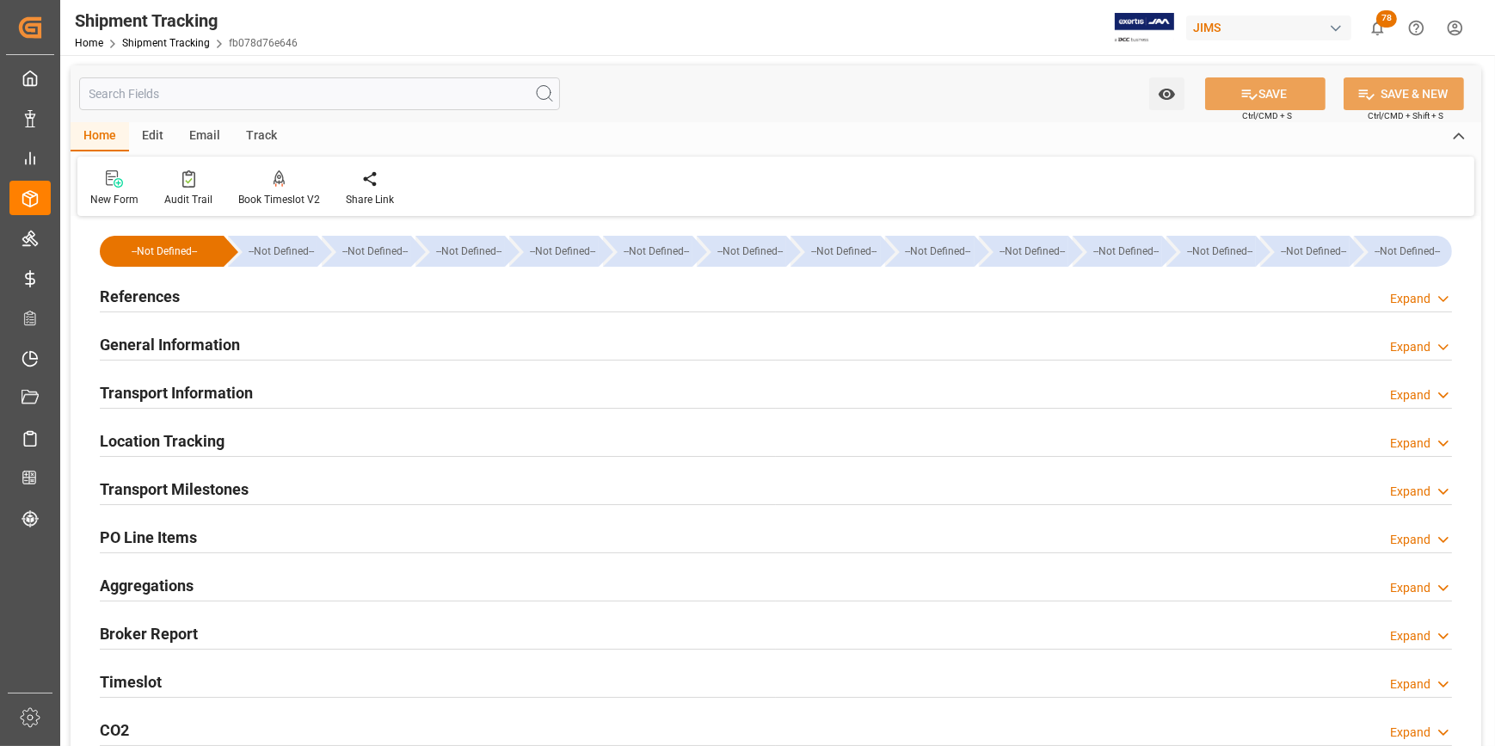
click at [167, 484] on h2 "Transport Milestones" at bounding box center [174, 488] width 149 height 23
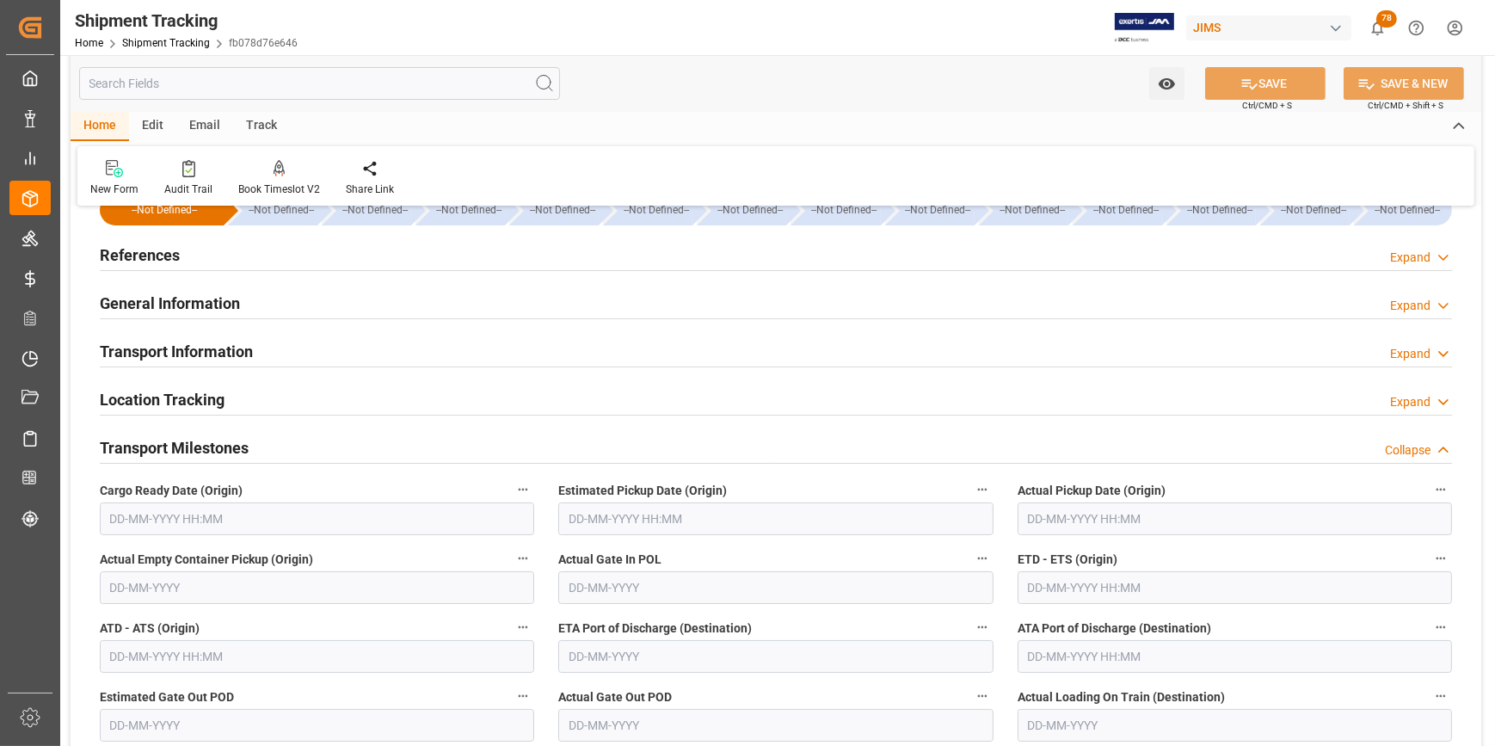
scroll to position [77, 0]
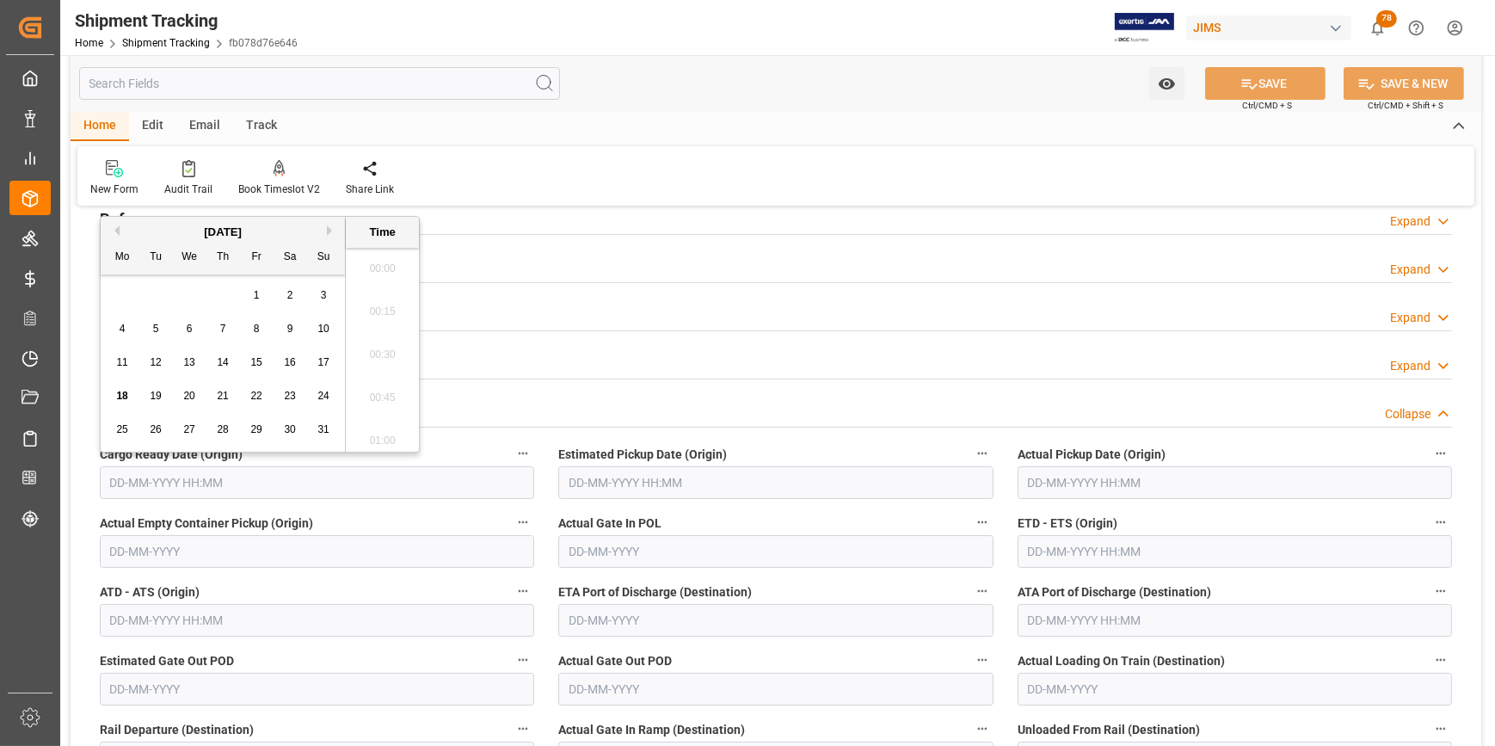
click at [138, 486] on input "text" at bounding box center [317, 482] width 434 height 33
paste input "22-10171-KR"
click at [230, 489] on input "22-10171-KR" at bounding box center [317, 482] width 434 height 33
drag, startPoint x: 194, startPoint y: 485, endPoint x: 83, endPoint y: 465, distance: 113.5
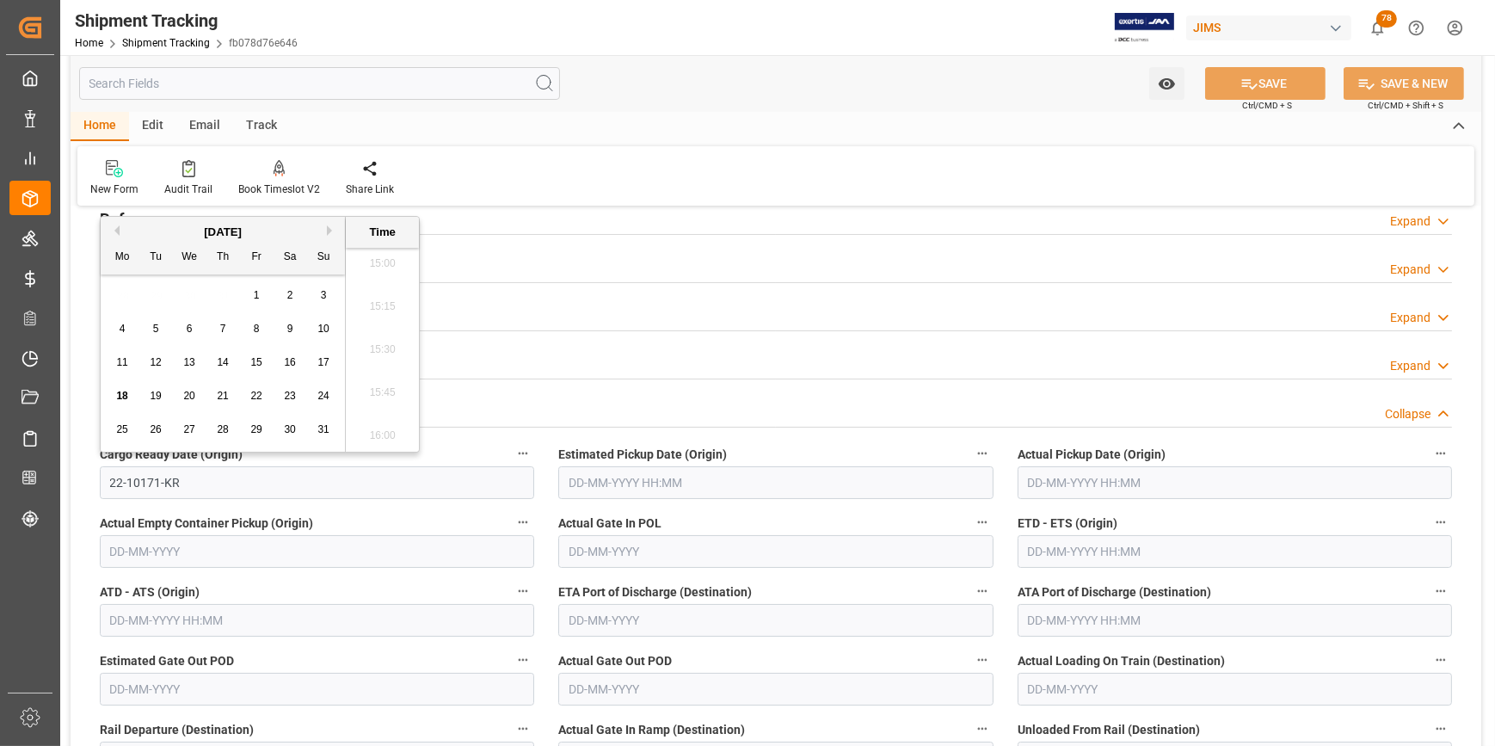
paste input "05-08-2025"
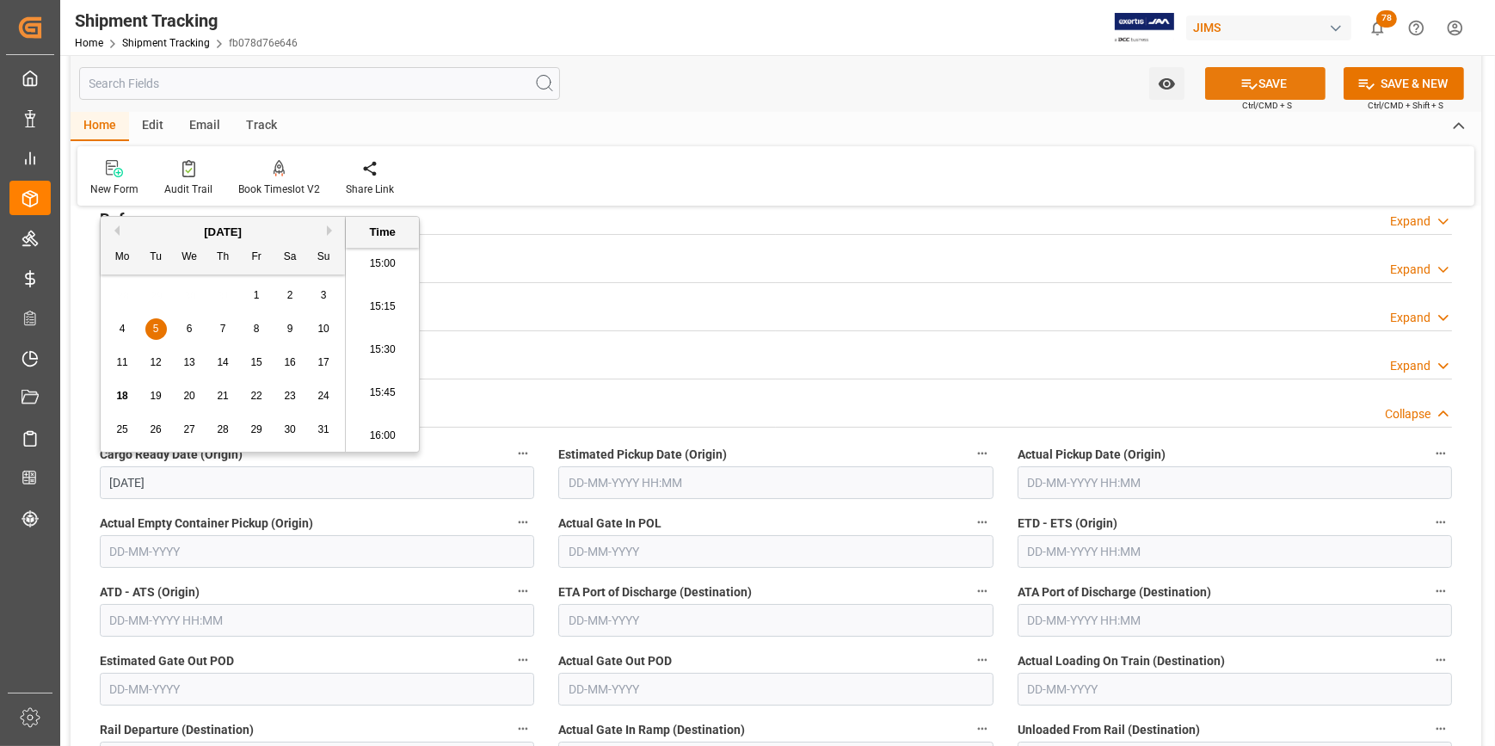
click at [1278, 83] on button "SAVE" at bounding box center [1265, 83] width 120 height 33
type input "05-08-2025 00:00"
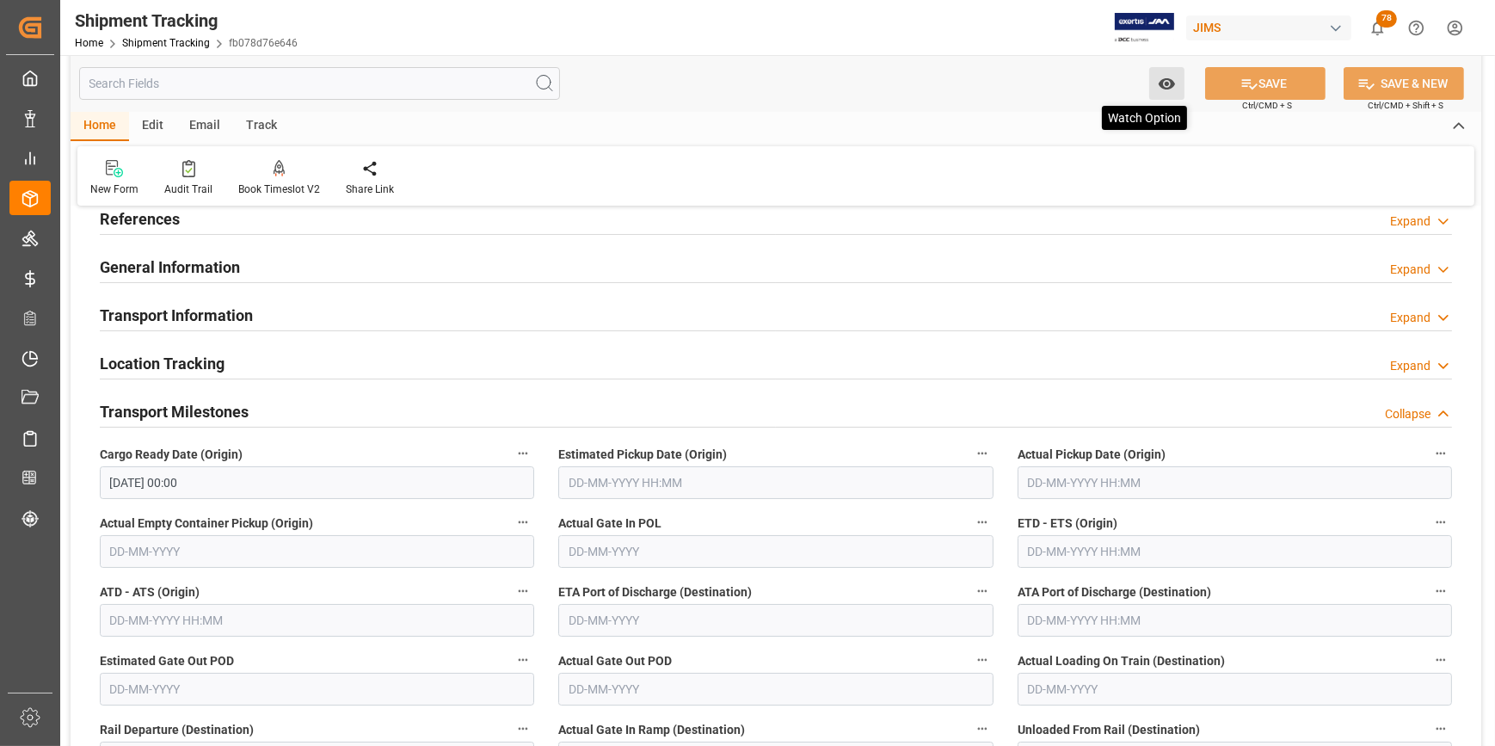
click at [1170, 85] on icon "open menu" at bounding box center [1166, 83] width 16 height 11
click at [1054, 117] on span "Start Watching" at bounding box center [1095, 122] width 157 height 18
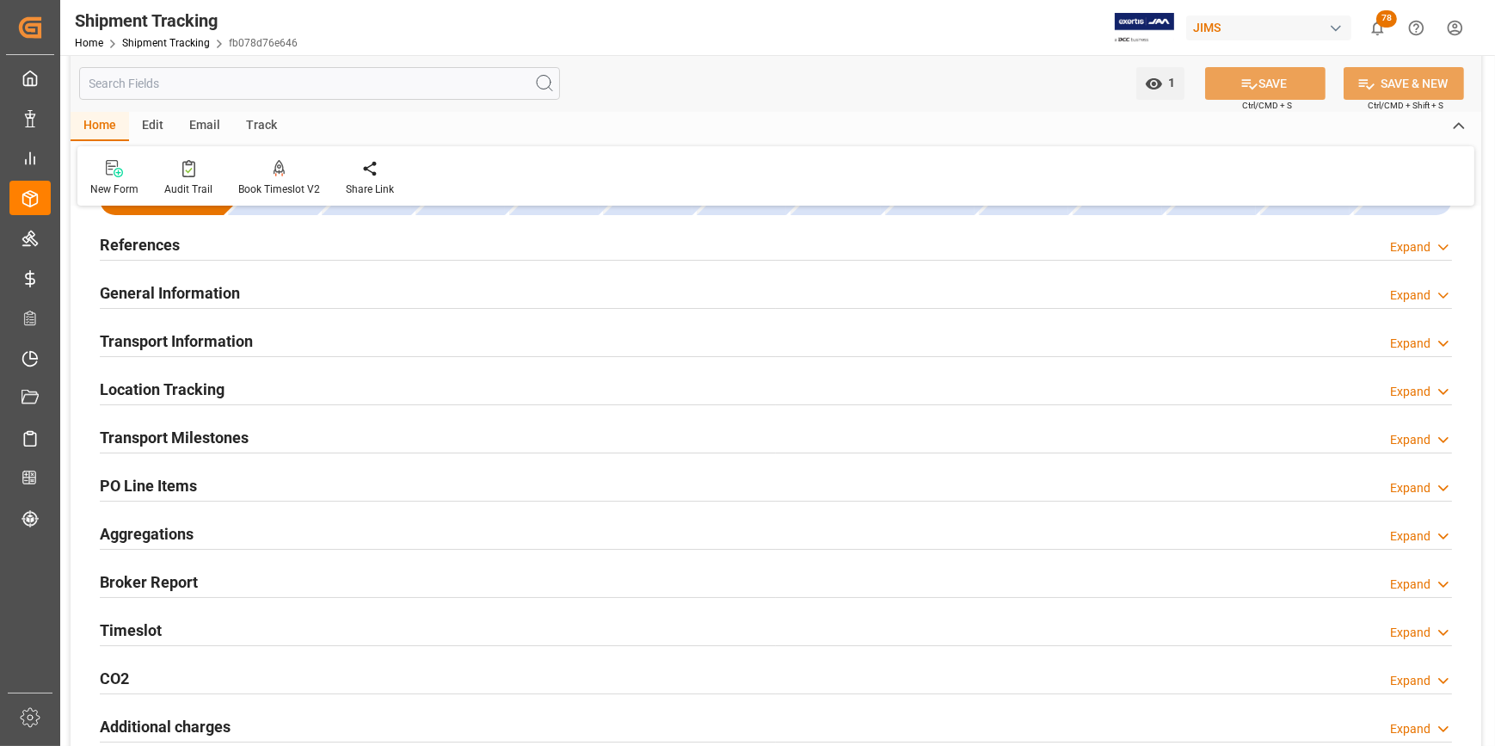
scroll to position [77, 0]
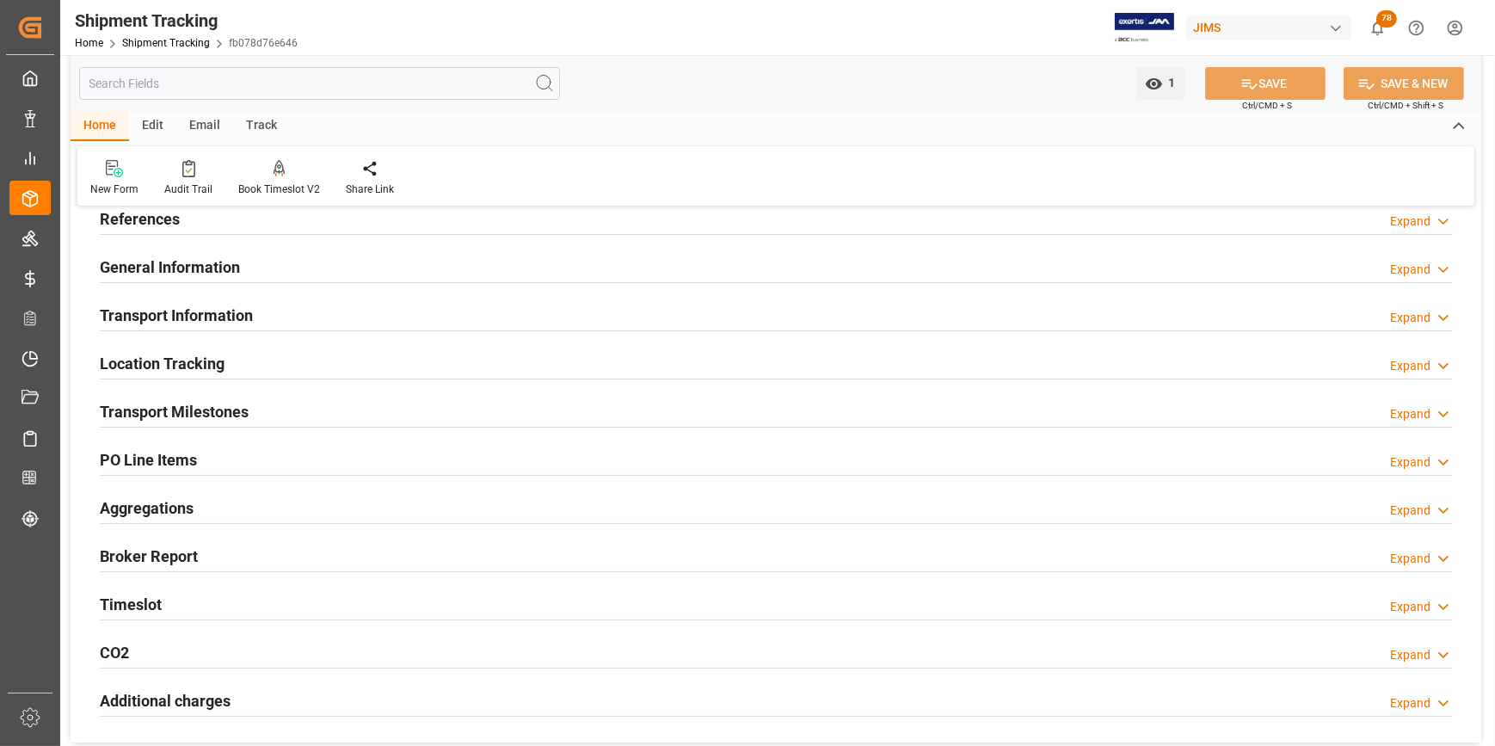
click at [169, 409] on h2 "Transport Milestones" at bounding box center [174, 411] width 149 height 23
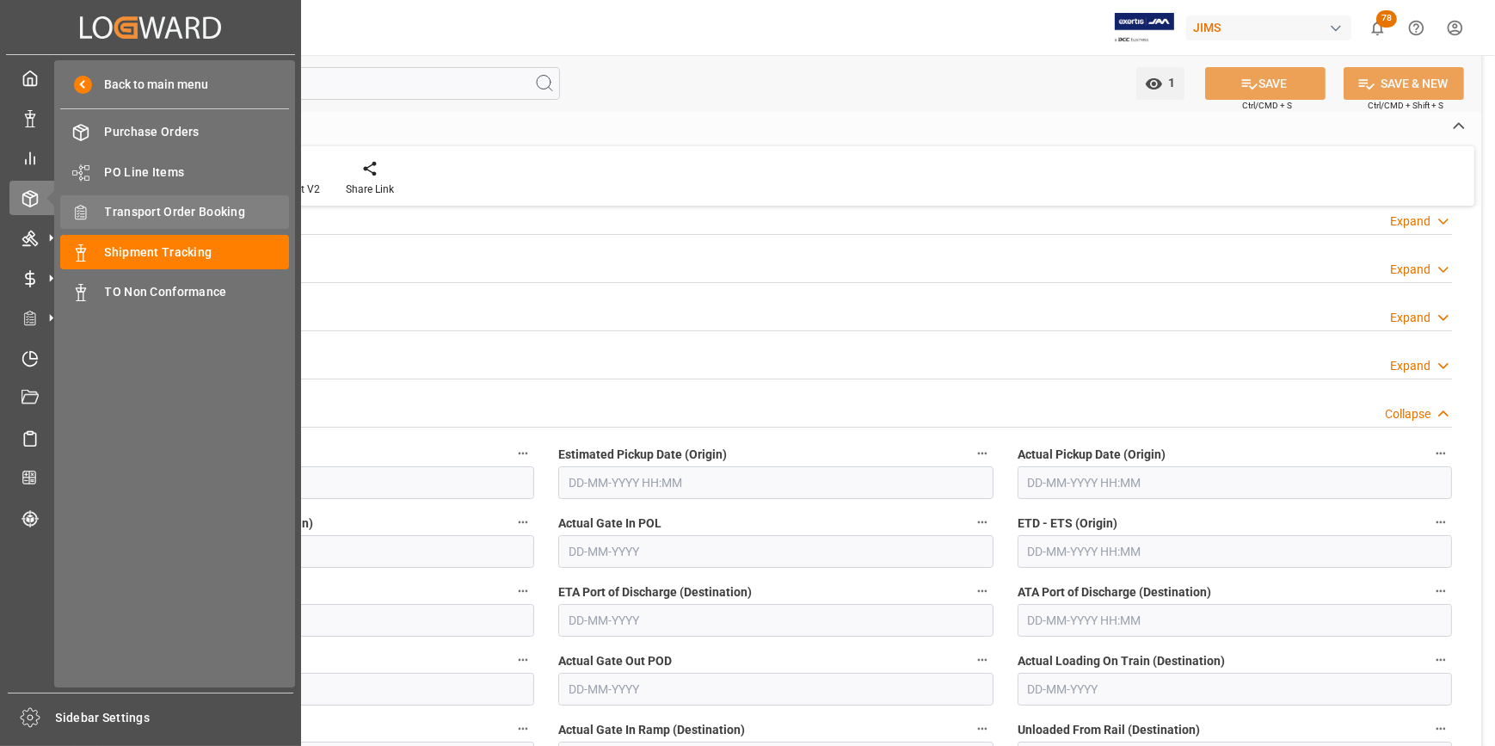
click at [138, 216] on span "Transport Order Booking" at bounding box center [197, 212] width 185 height 18
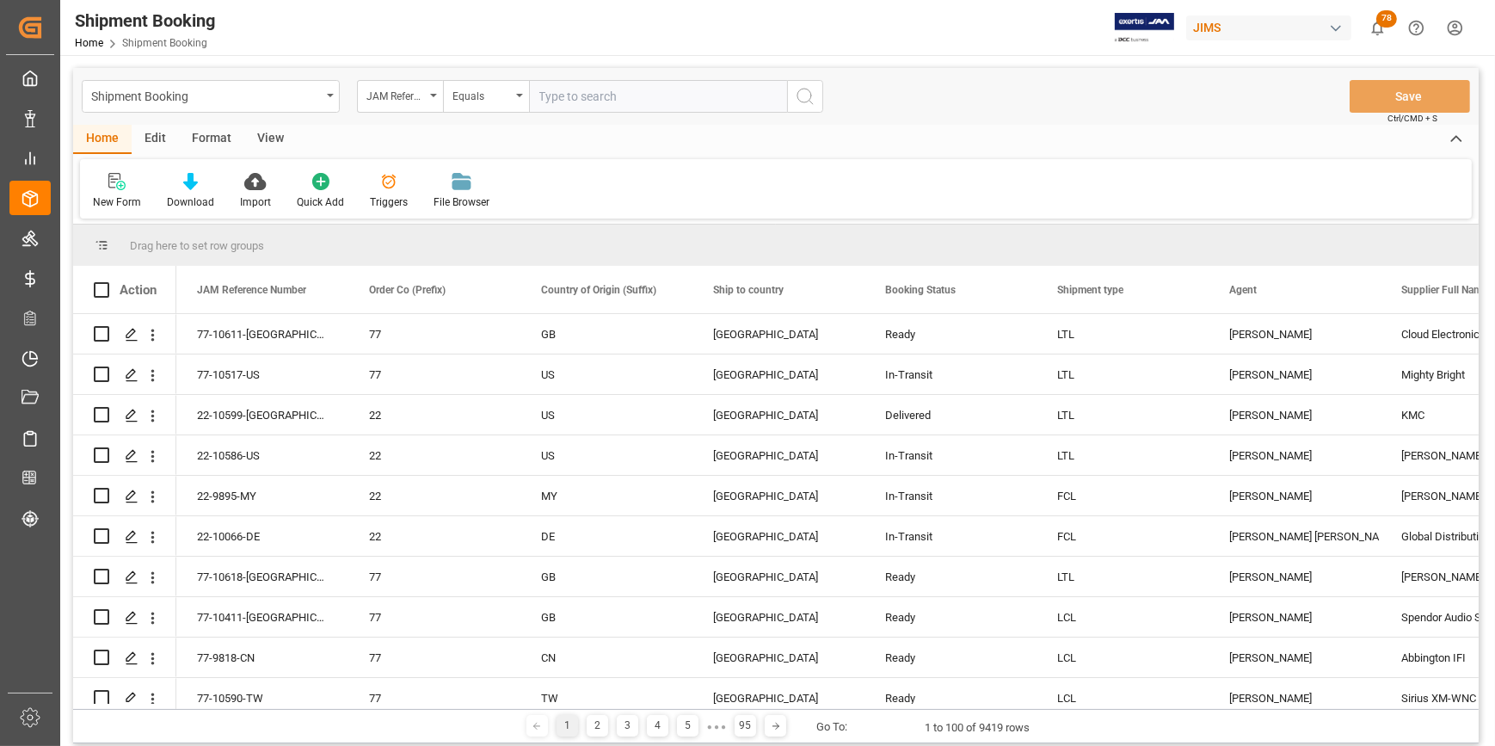
click at [562, 101] on input "text" at bounding box center [658, 96] width 258 height 33
type input "22-10159-JP"
click at [799, 102] on icon "search button" at bounding box center [805, 96] width 21 height 21
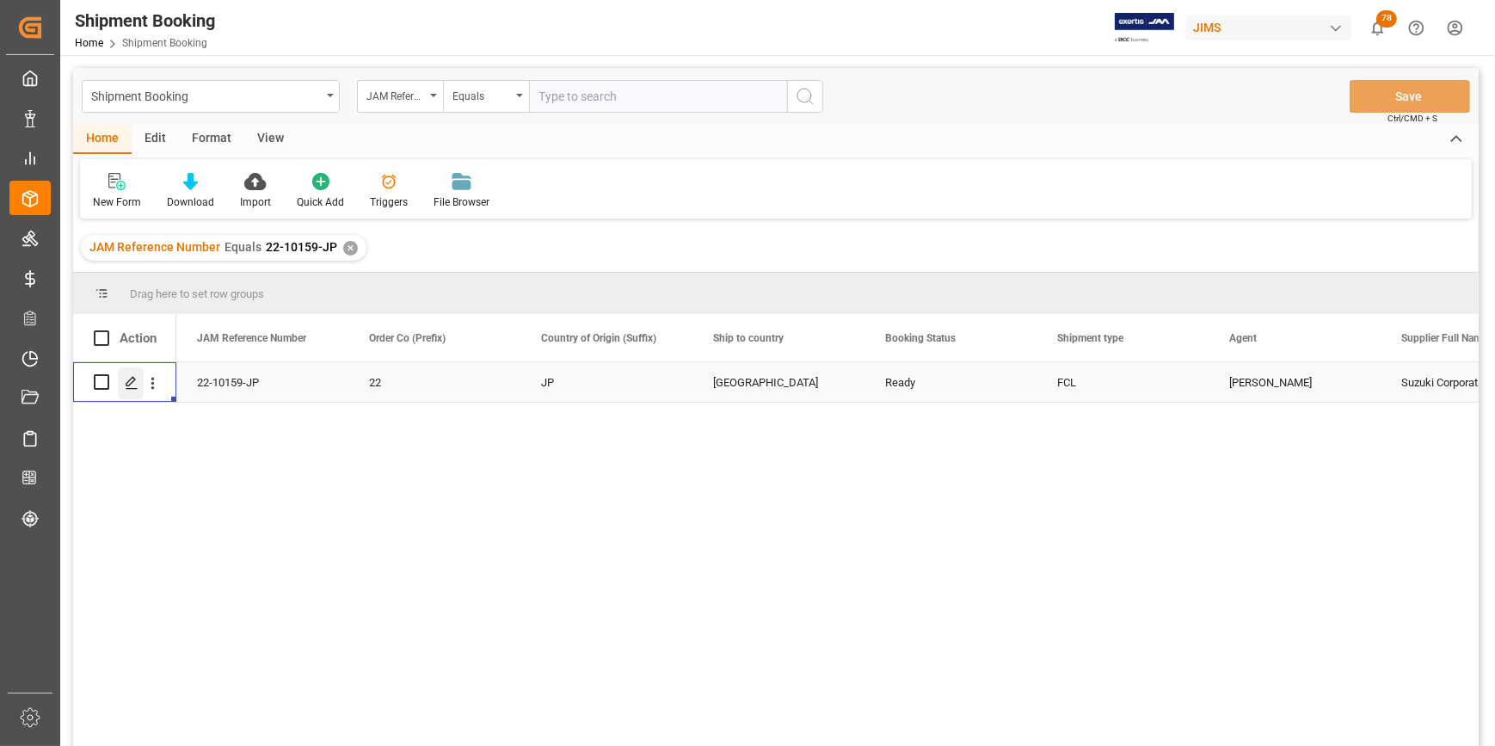
click at [129, 376] on icon "Press SPACE to select this row." at bounding box center [132, 383] width 14 height 14
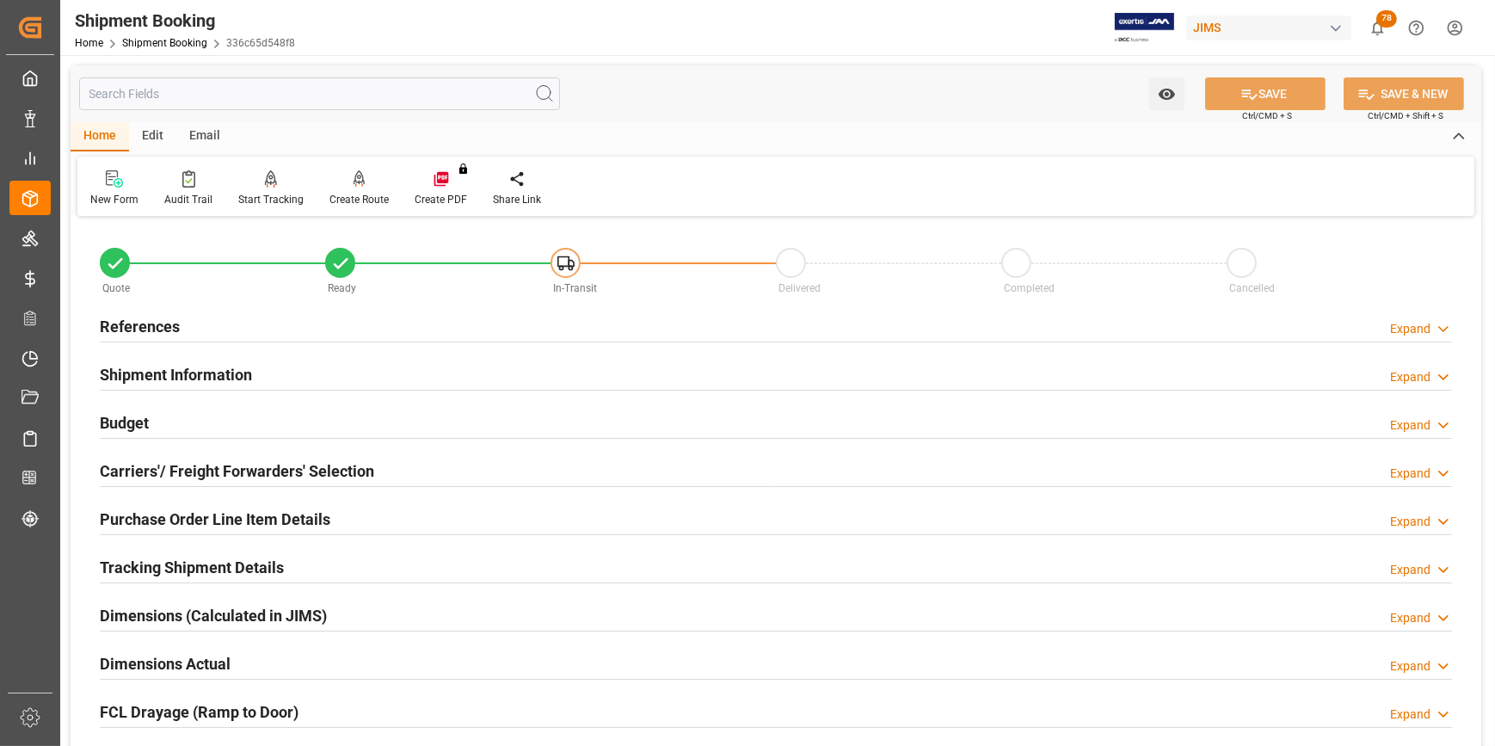
click at [144, 323] on h2 "References" at bounding box center [140, 326] width 80 height 23
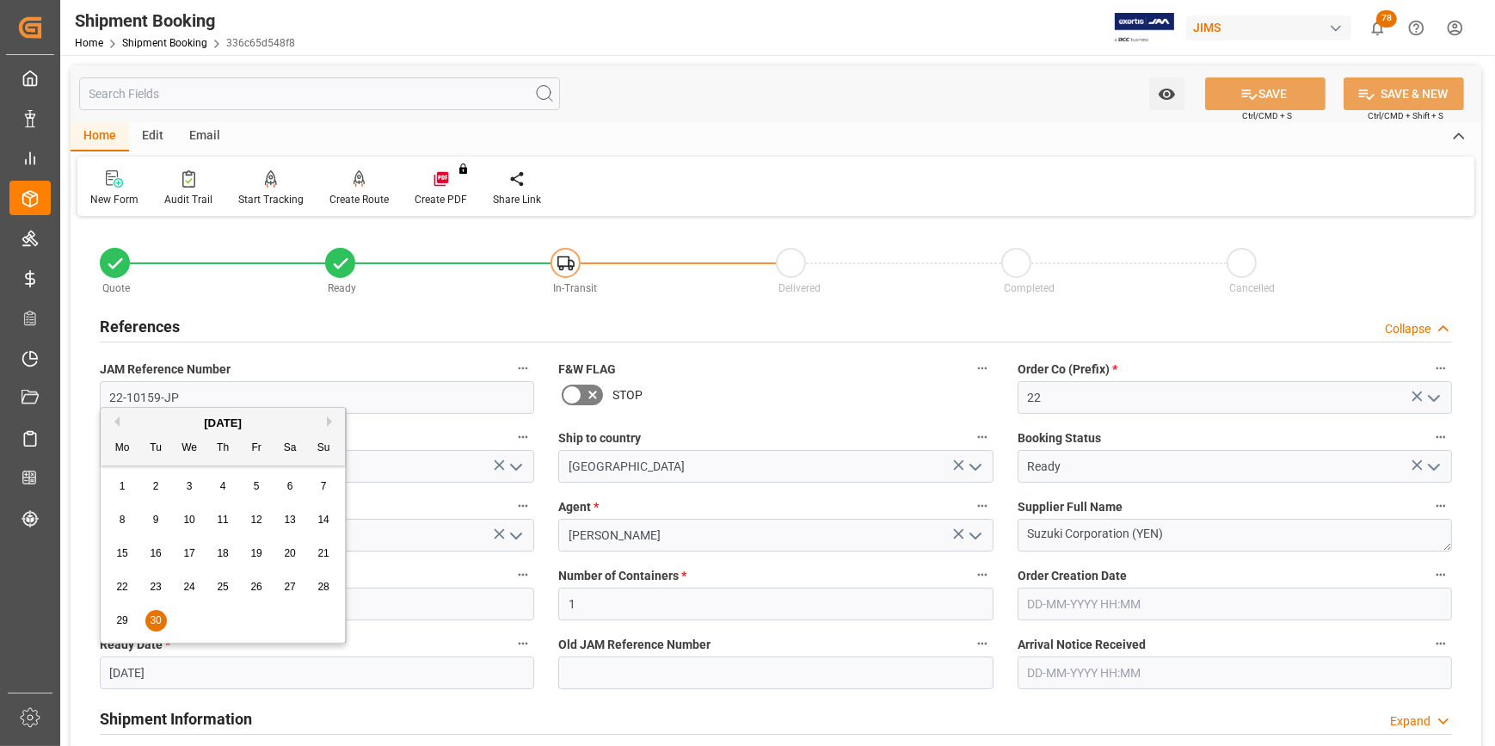
drag, startPoint x: 193, startPoint y: 675, endPoint x: 94, endPoint y: 672, distance: 99.0
click at [94, 672] on div "Ready Date * 30-09-2025" at bounding box center [317, 660] width 458 height 69
click at [1167, 99] on icon "open menu" at bounding box center [1166, 94] width 16 height 11
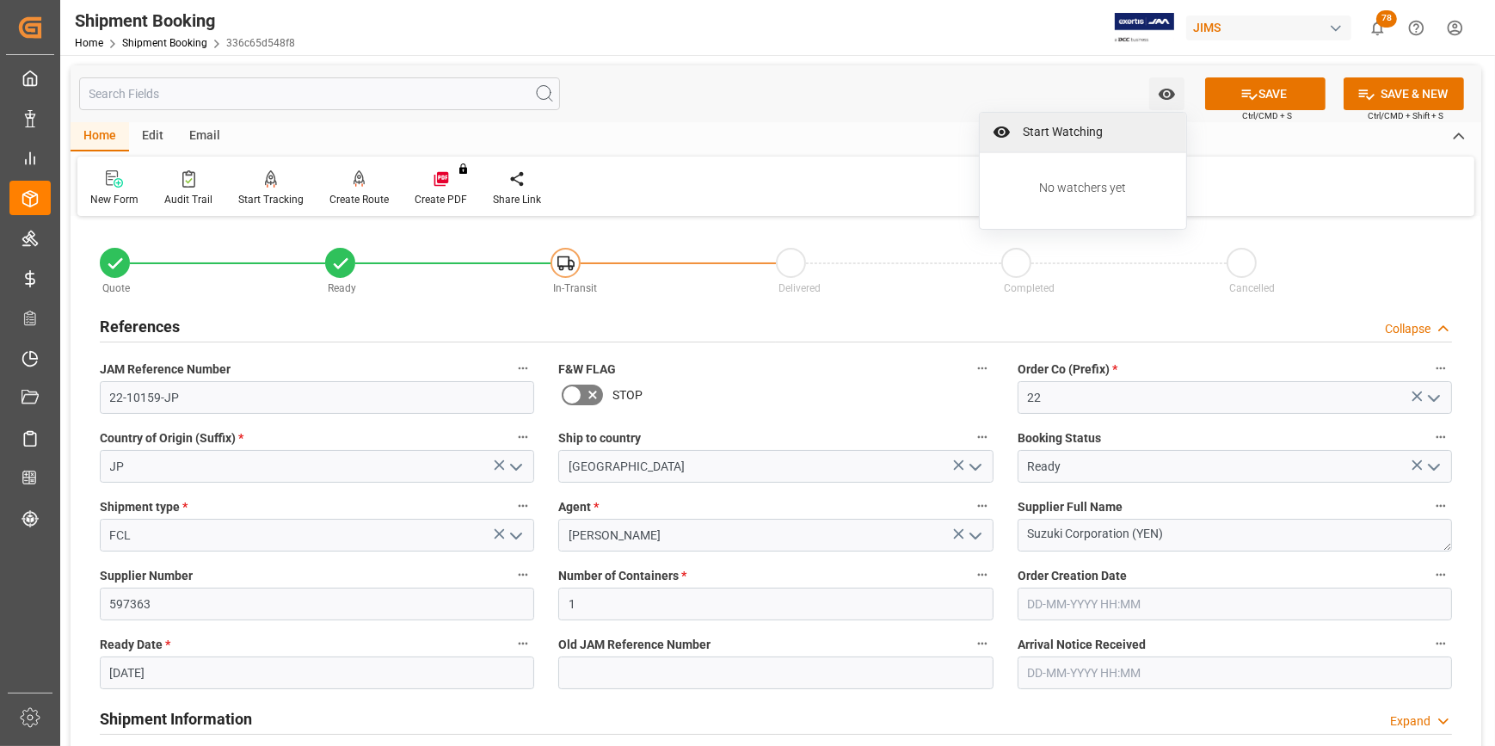
click at [1067, 137] on span "Start Watching" at bounding box center [1095, 132] width 157 height 18
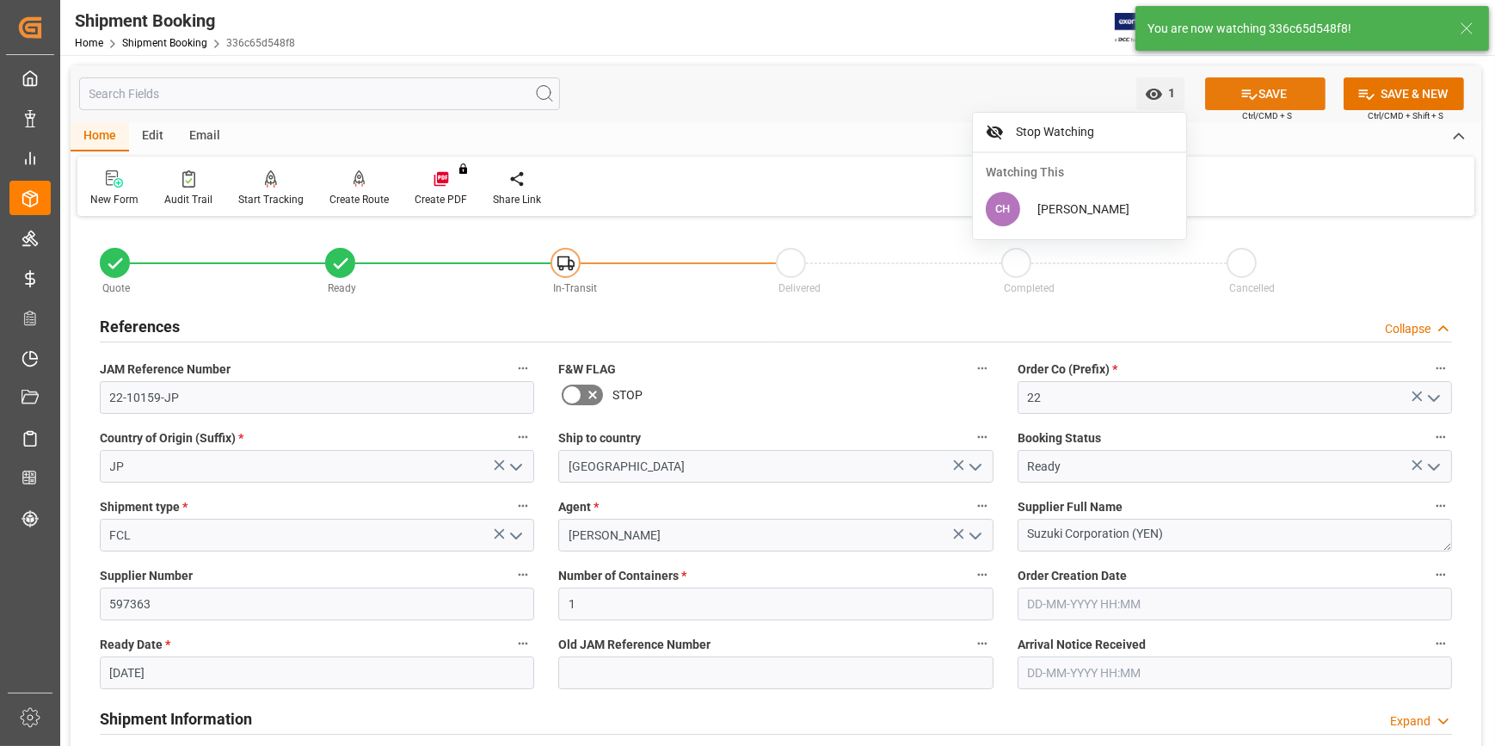
click at [1276, 99] on button "SAVE" at bounding box center [1265, 93] width 120 height 33
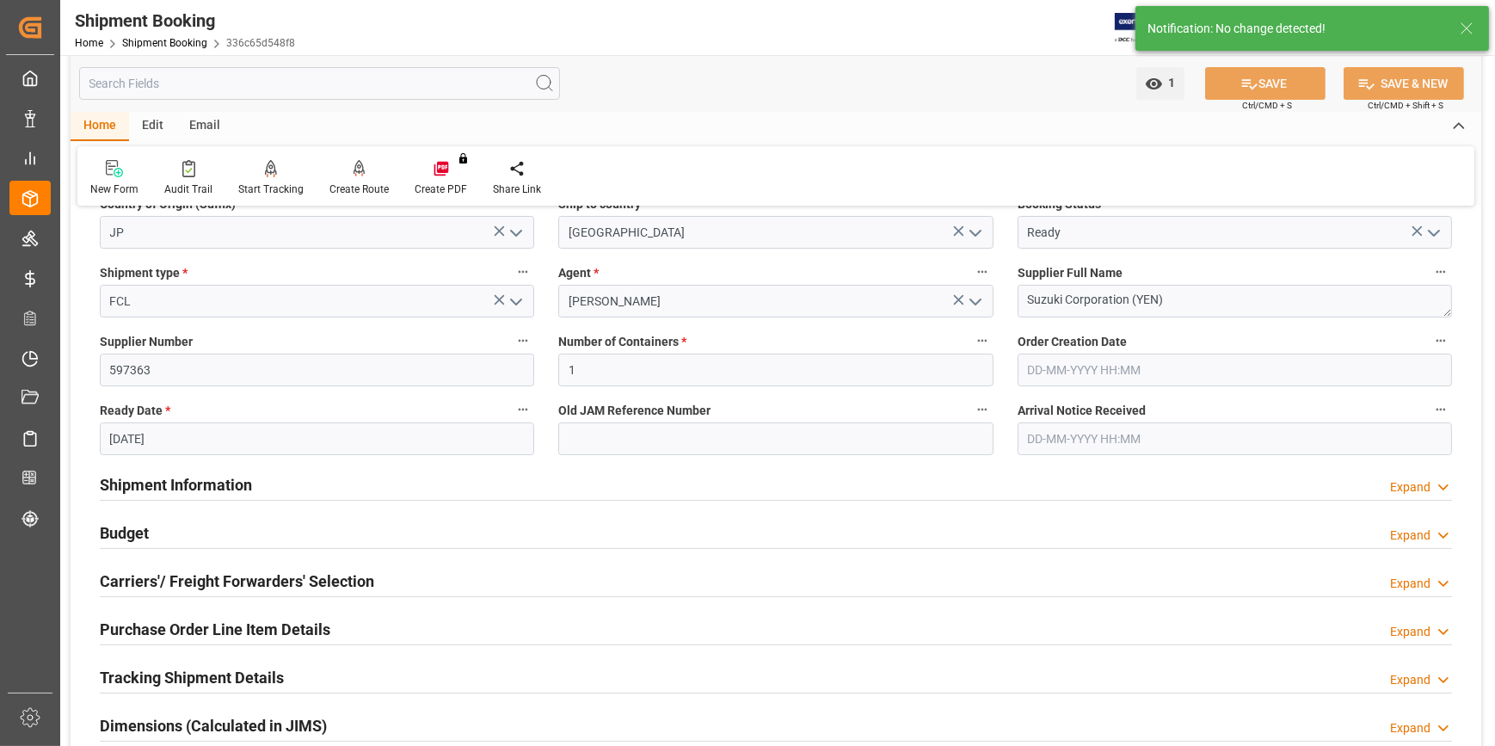
scroll to position [390, 0]
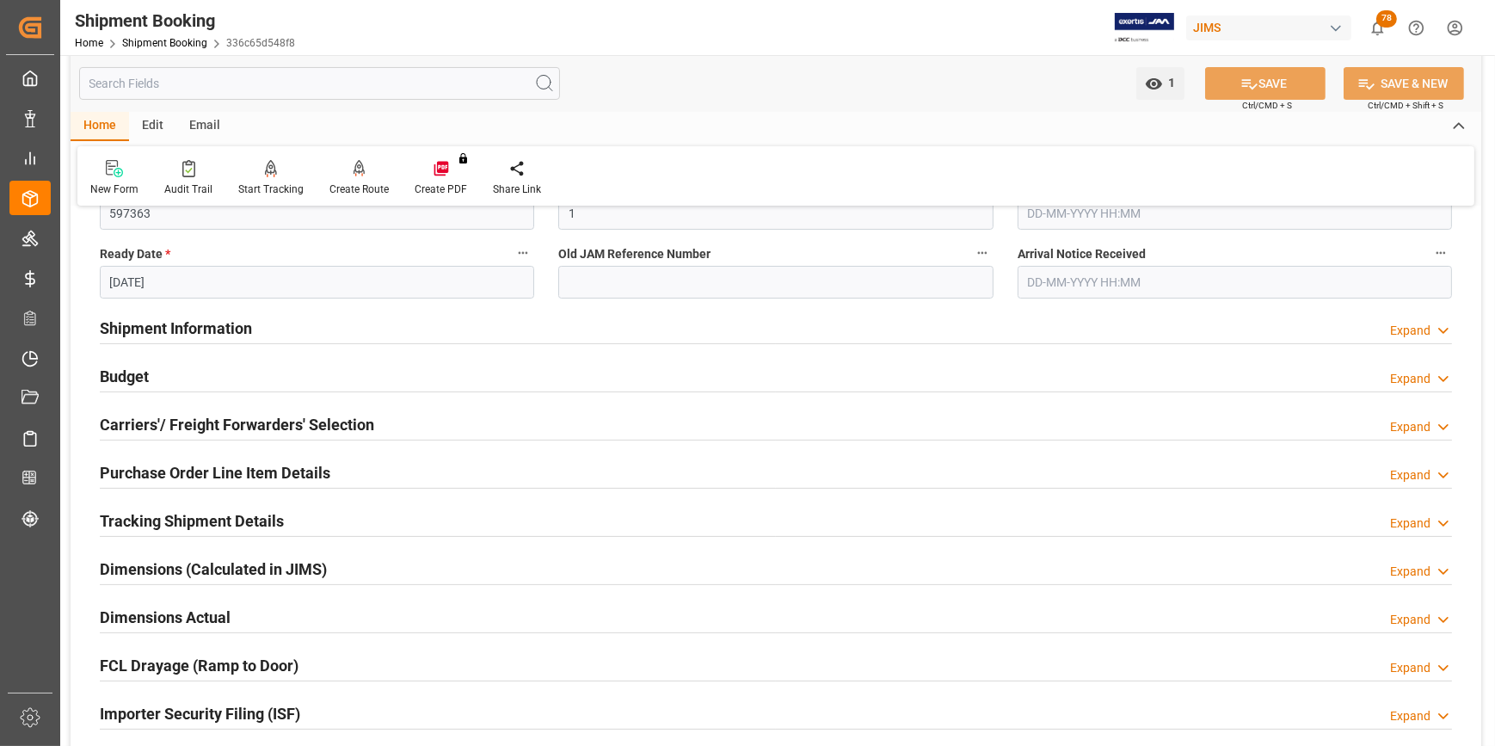
click at [194, 516] on h2 "Tracking Shipment Details" at bounding box center [192, 520] width 184 height 23
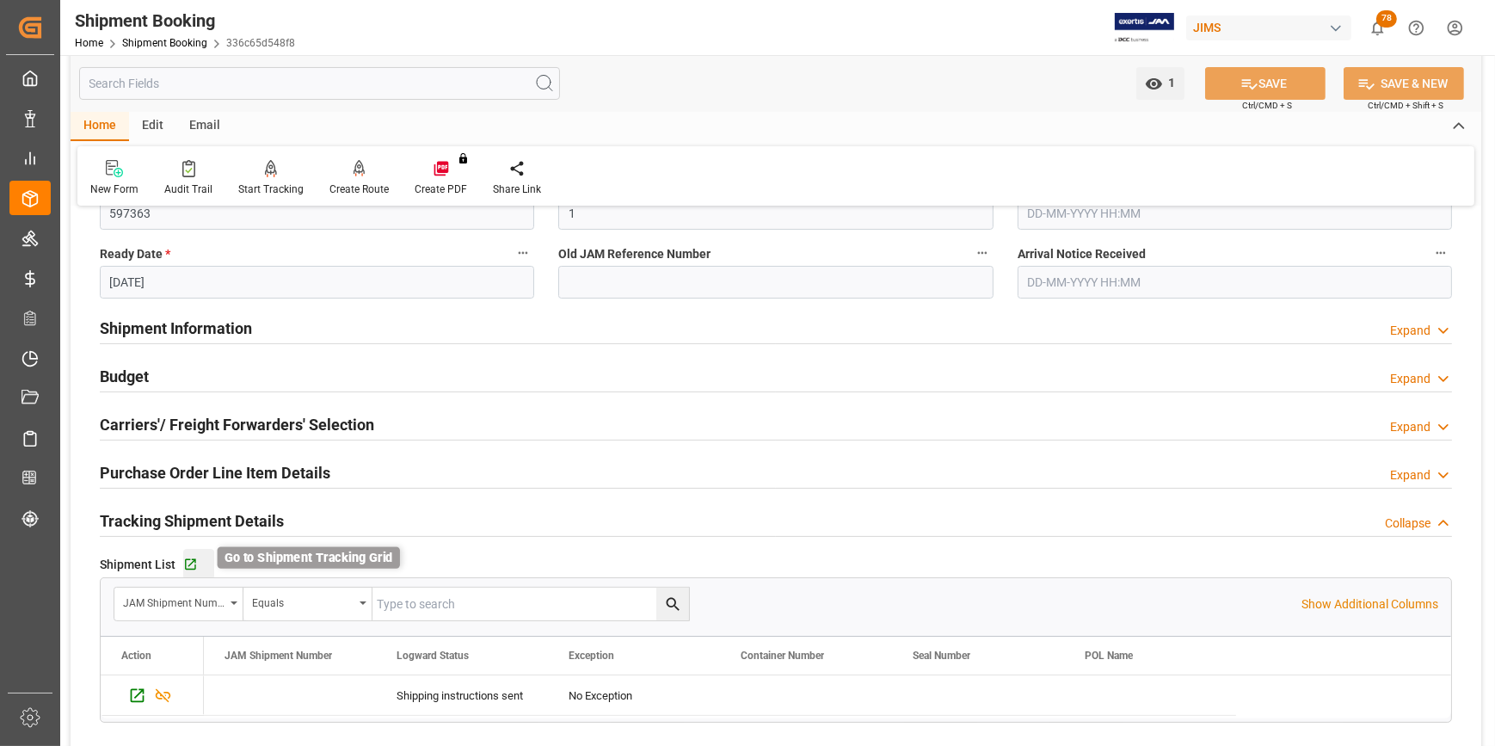
click at [189, 564] on icon "button" at bounding box center [190, 564] width 15 height 15
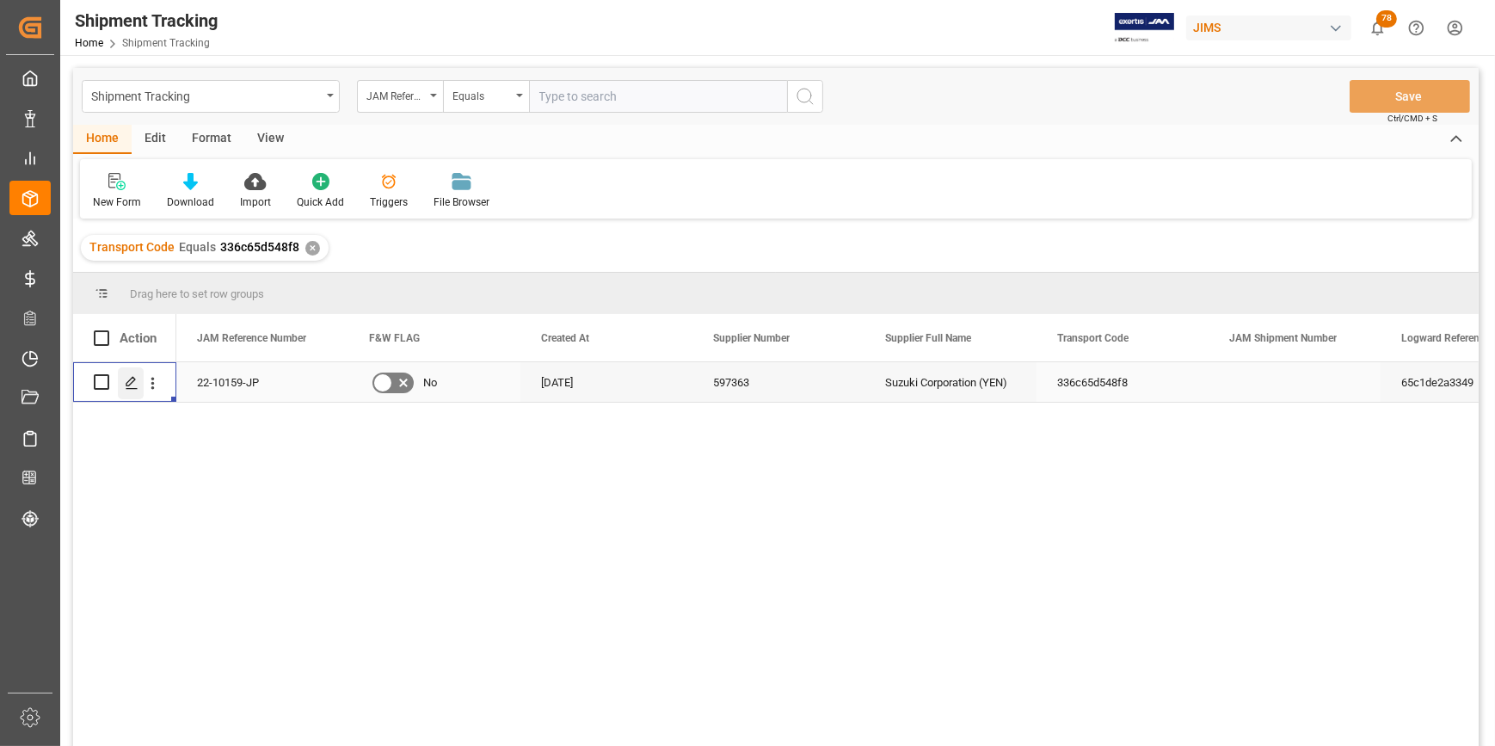
click at [130, 384] on polygon "Press SPACE to select this row." at bounding box center [130, 381] width 9 height 9
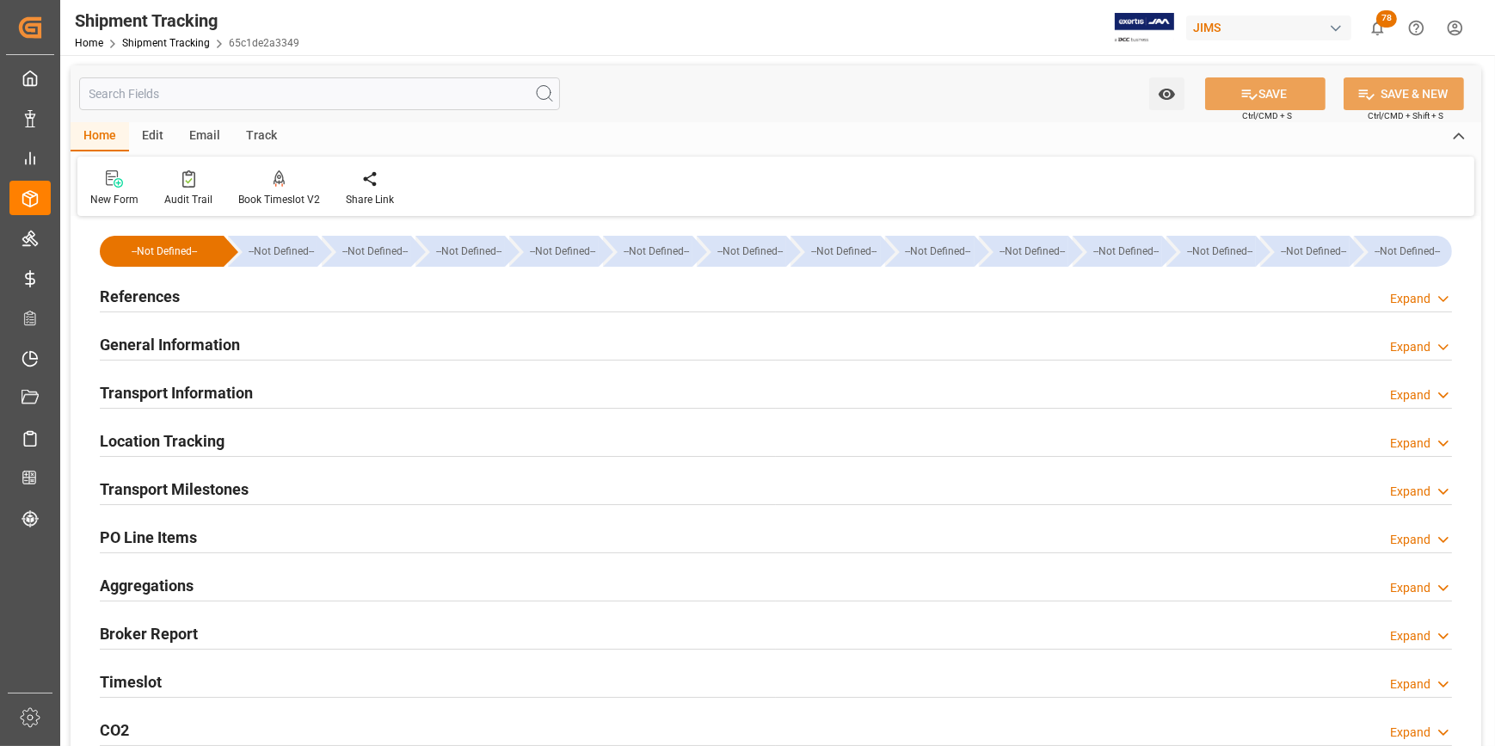
click at [163, 493] on h2 "Transport Milestones" at bounding box center [174, 488] width 149 height 23
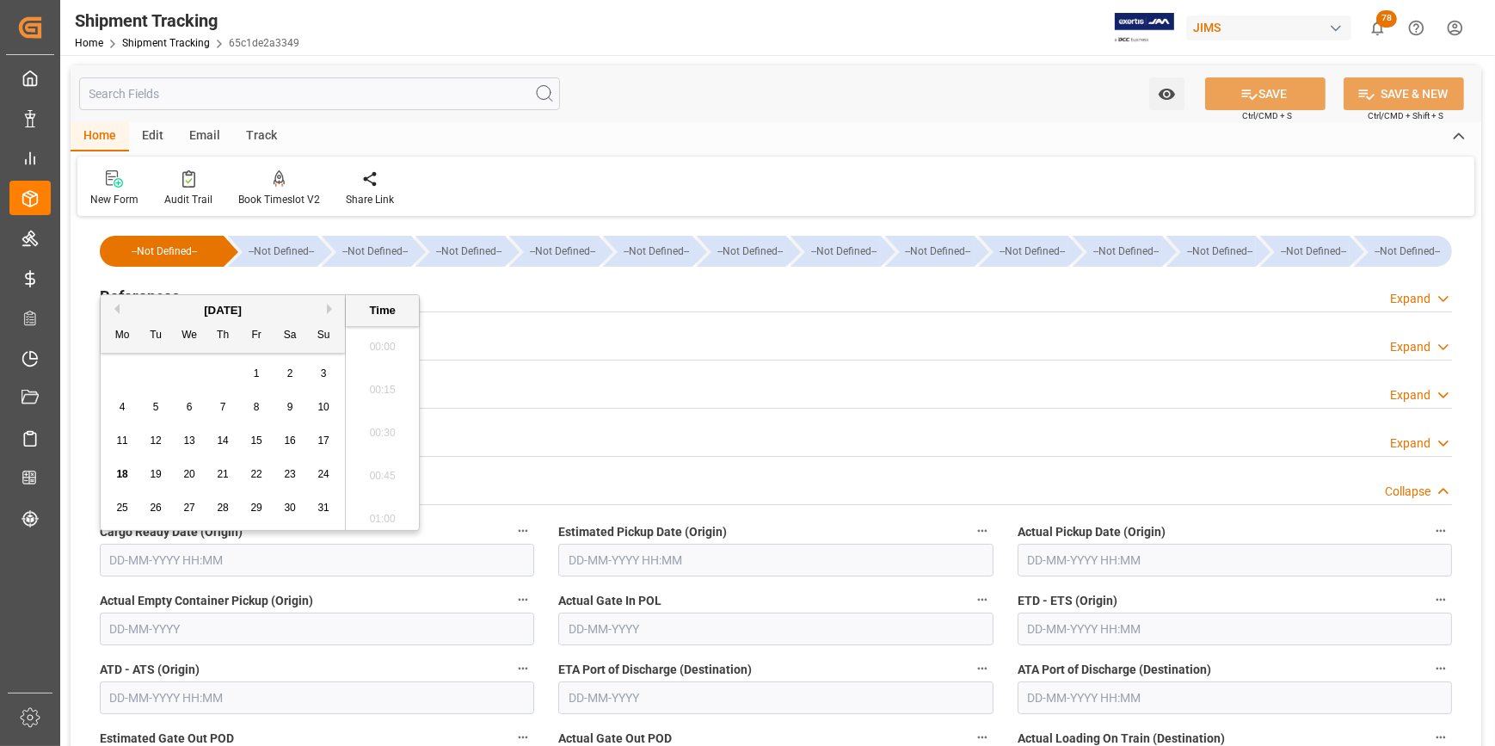
click at [142, 558] on input "text" at bounding box center [317, 560] width 434 height 33
paste input "[DATE]"
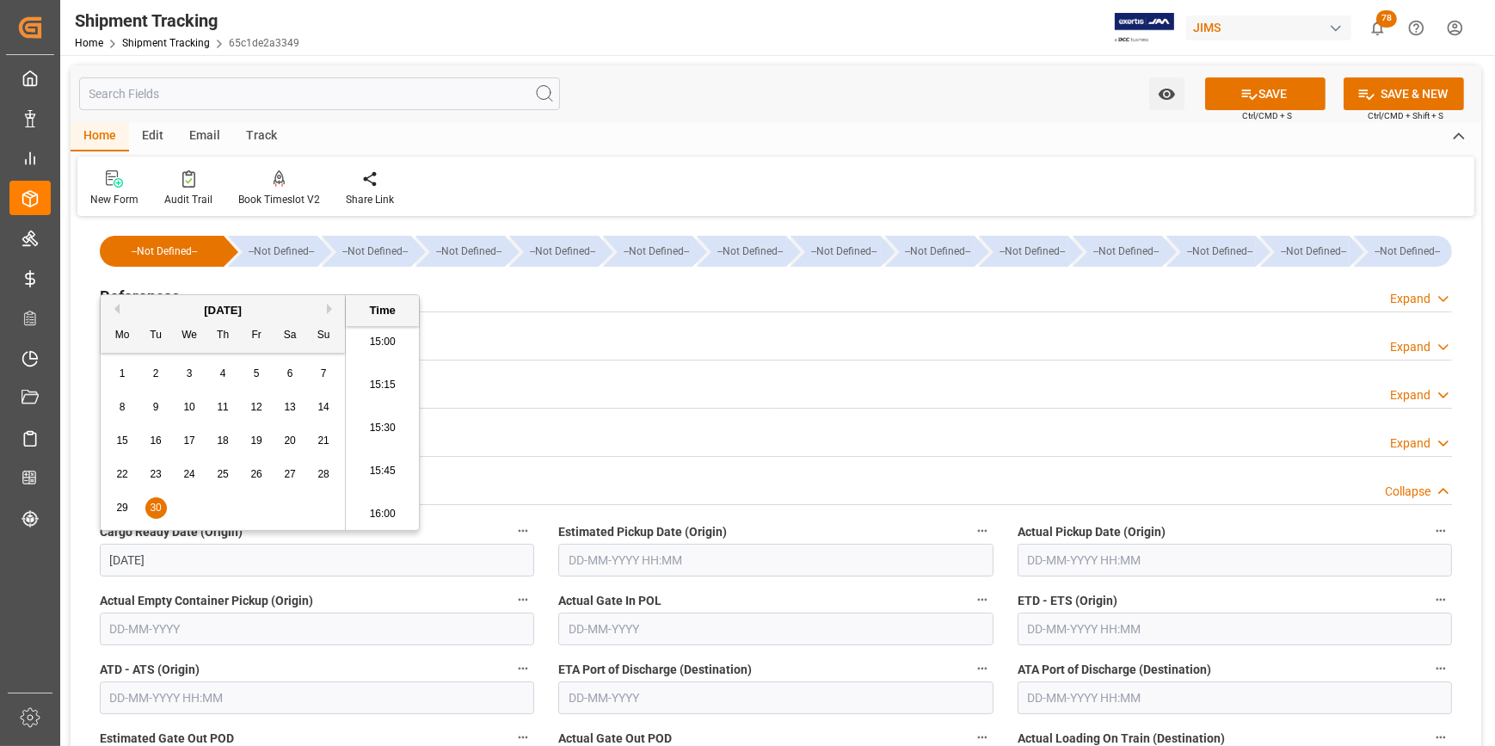
click at [1273, 89] on button "SAVE" at bounding box center [1265, 93] width 120 height 33
type input "[DATE] 00:00"
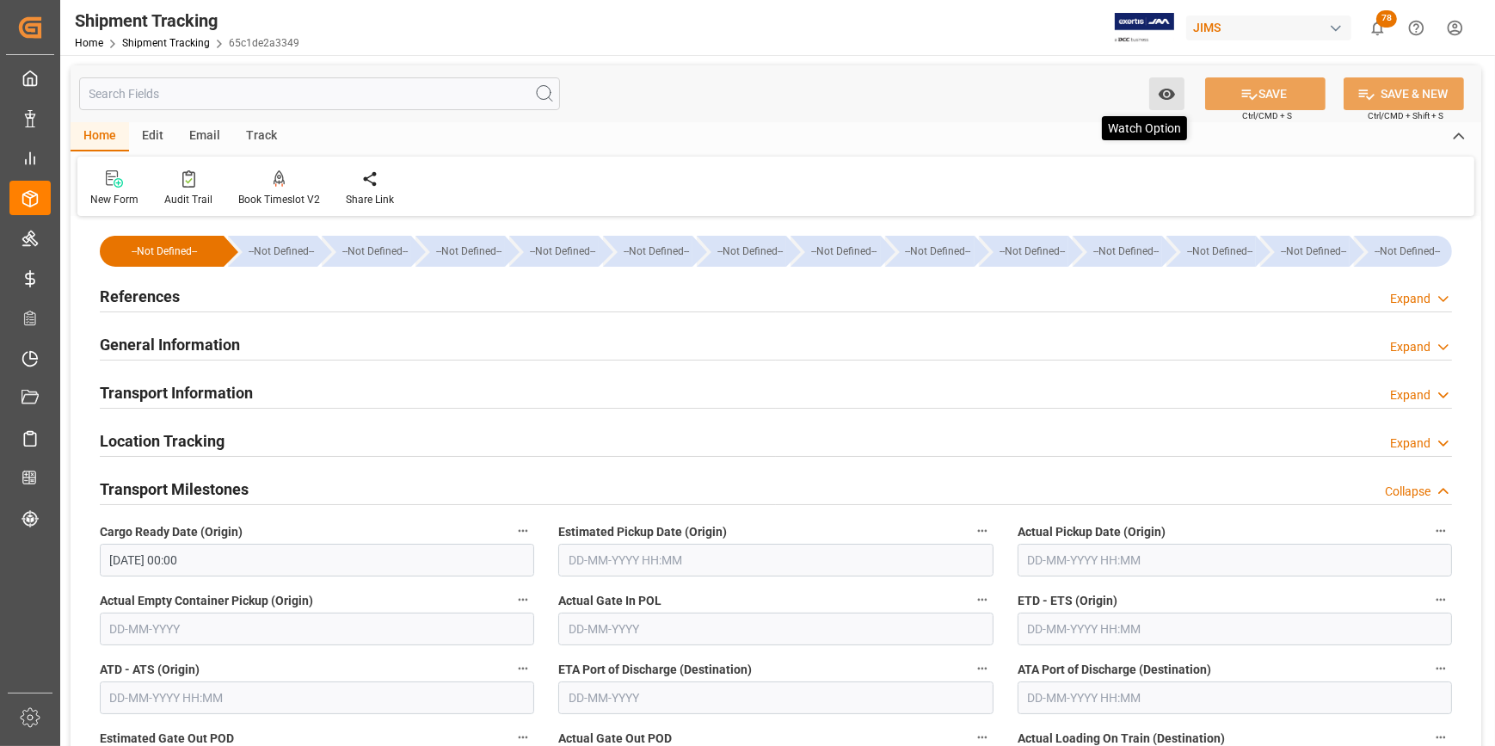
click at [1165, 94] on icon "open menu" at bounding box center [1166, 94] width 16 height 11
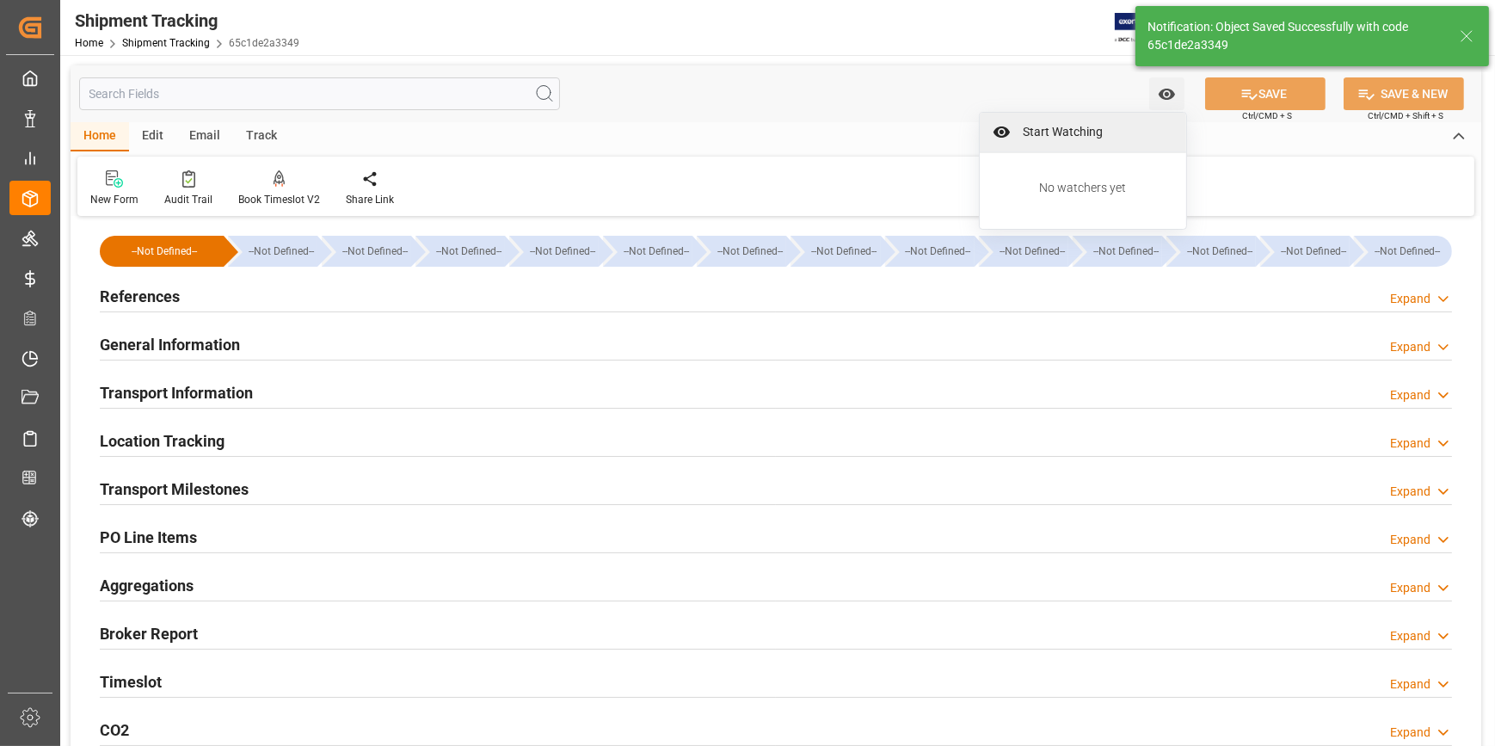
click at [1054, 123] on span "Start Watching" at bounding box center [1095, 132] width 157 height 18
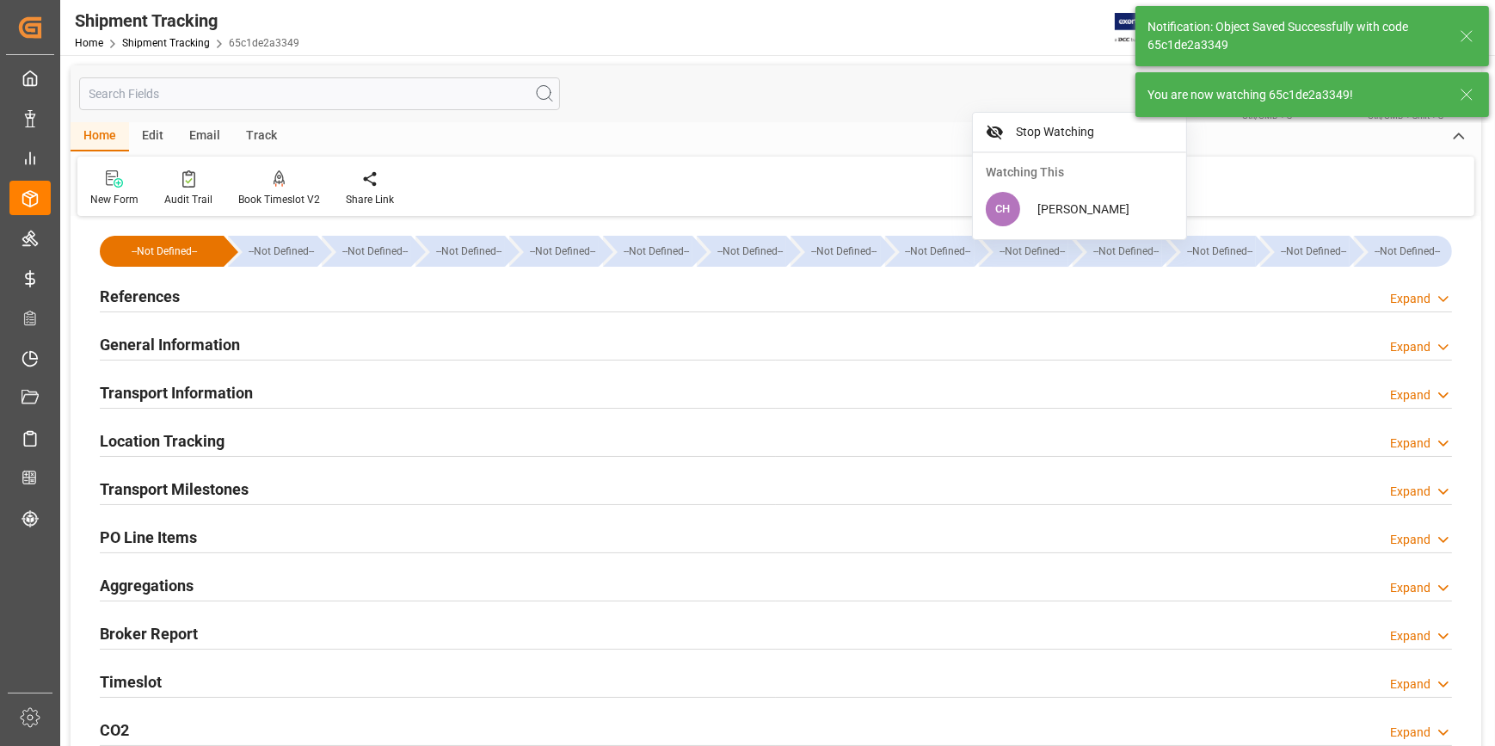
click at [896, 59] on div "1 Watch Option Stop Watching Watching This CH [PERSON_NAME] SAVE Ctrl/CMD + S S…" at bounding box center [775, 512] width 1431 height 915
